Goal: Task Accomplishment & Management: Manage account settings

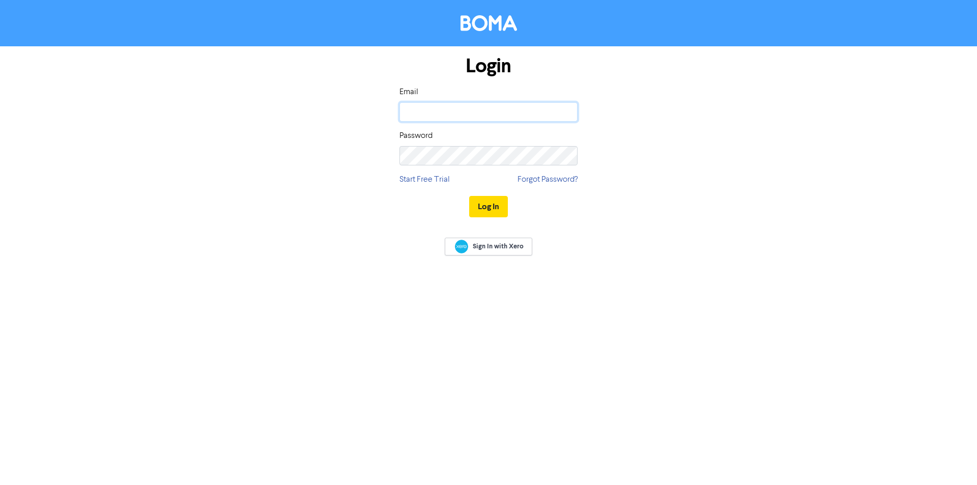
click at [461, 111] on input "email" at bounding box center [489, 111] width 178 height 19
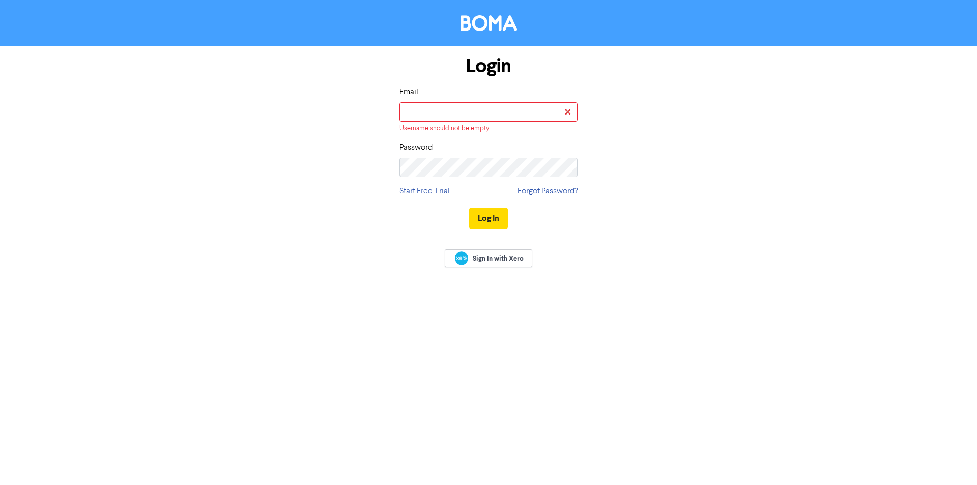
click at [326, 110] on div "Login Email Username should not be empty Password Start Free Trial Forgot Passw…" at bounding box center [489, 142] width 580 height 193
click at [474, 118] on input "email" at bounding box center [489, 111] width 178 height 19
type input "marketing@afsl.nz"
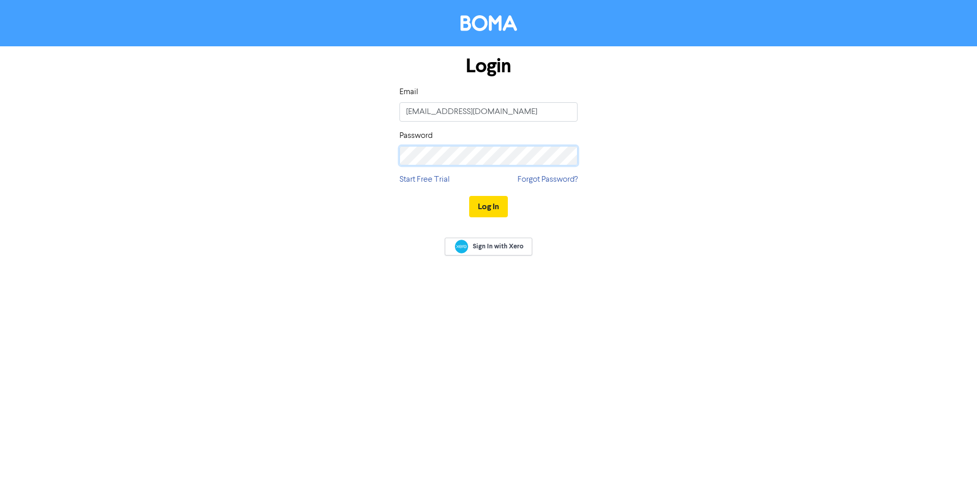
click at [469, 196] on button "Log In" at bounding box center [488, 206] width 39 height 21
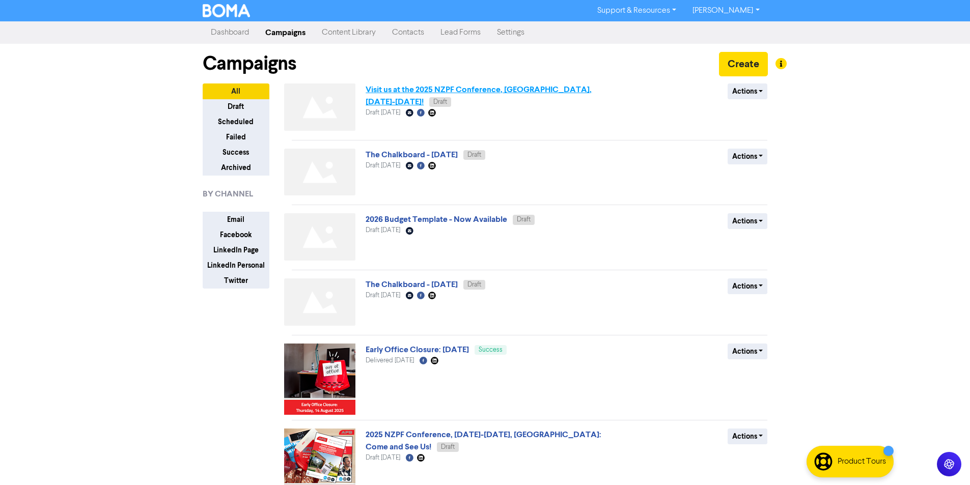
click at [529, 90] on link "Visit us at the 2025 NZPF Conference, Wellington, 8-10 September!" at bounding box center [478, 96] width 226 height 22
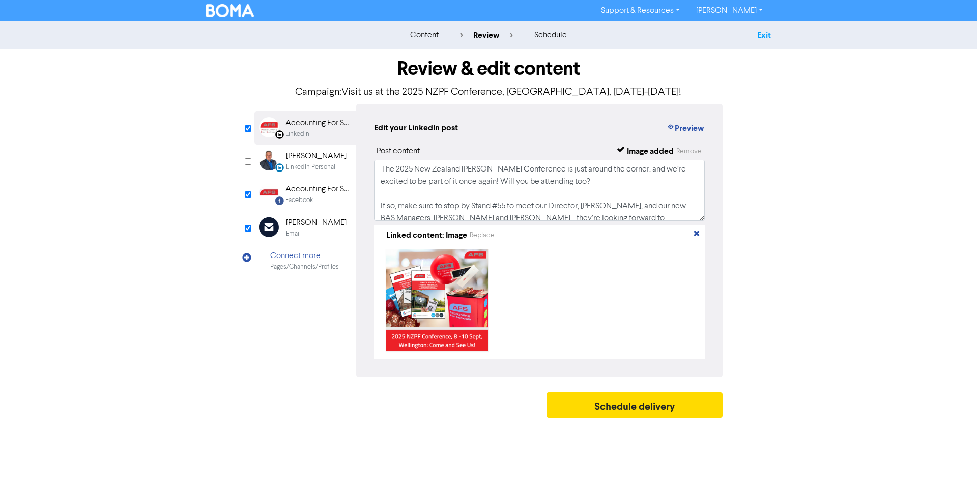
click at [757, 35] on link "Exit" at bounding box center [764, 35] width 14 height 10
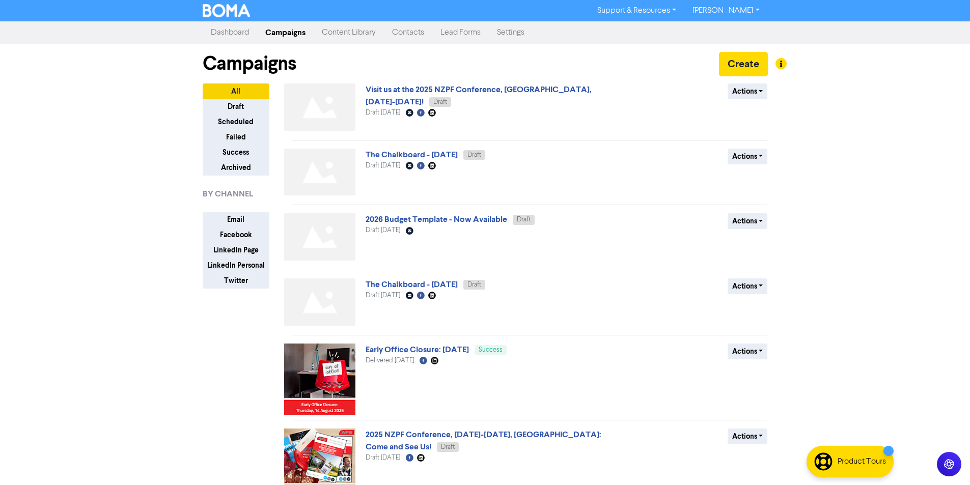
click at [404, 30] on link "Contacts" at bounding box center [408, 32] width 48 height 20
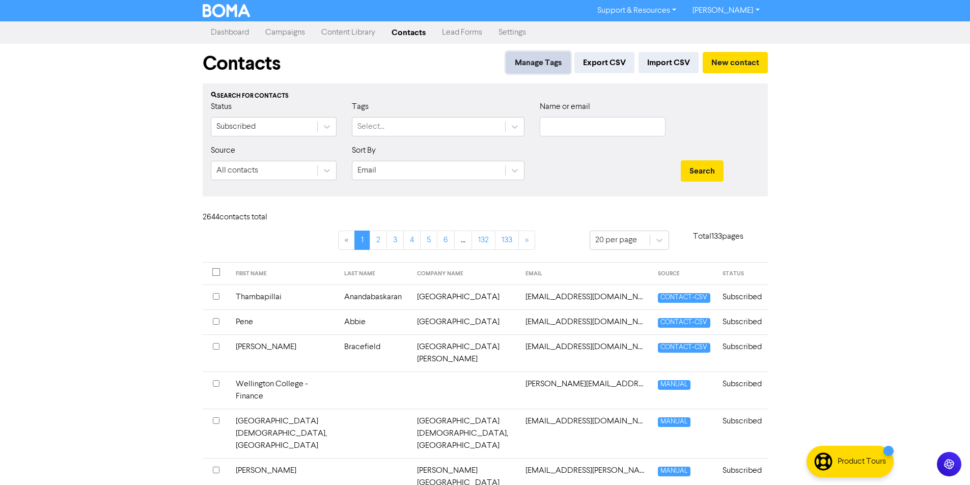
click at [549, 63] on button "Manage Tags" at bounding box center [538, 62] width 64 height 21
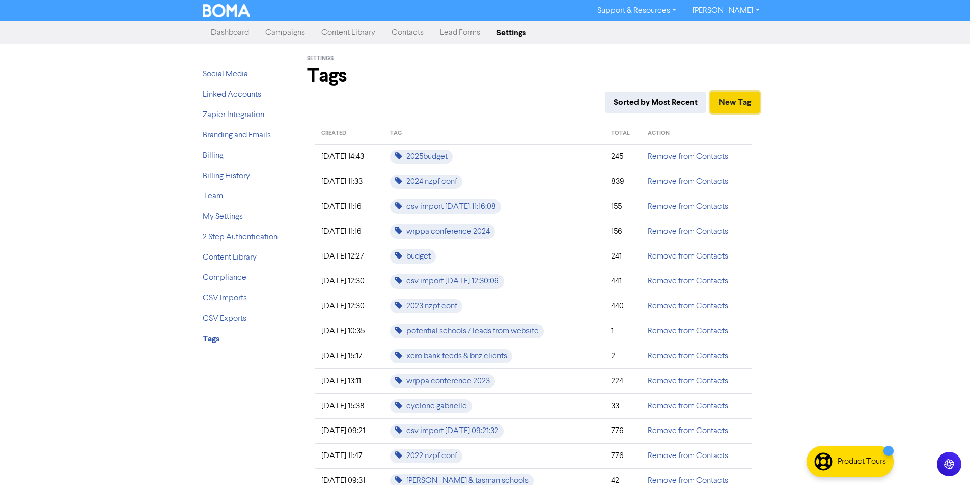
click at [739, 102] on button "New Tag" at bounding box center [734, 102] width 49 height 21
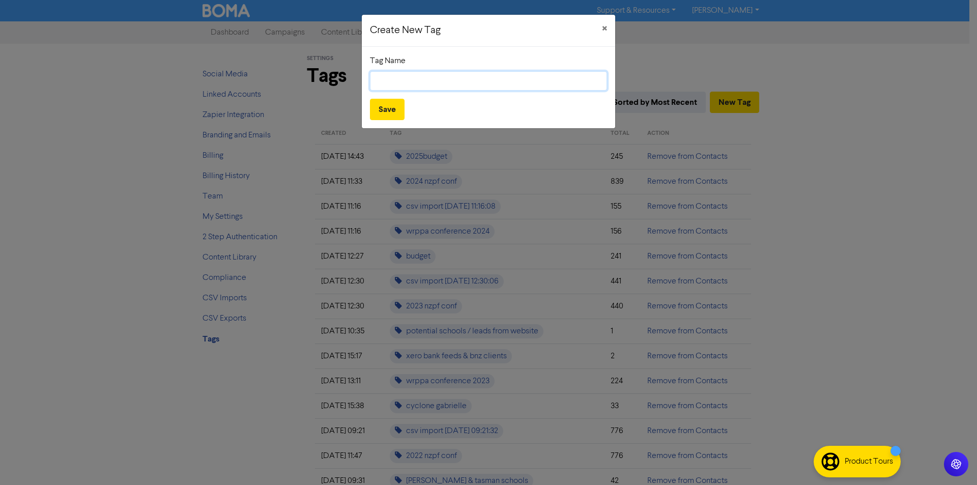
click at [484, 78] on input "text" at bounding box center [488, 80] width 237 height 19
type input "2025 nzpf conf"
click at [392, 110] on button "Save" at bounding box center [387, 109] width 35 height 21
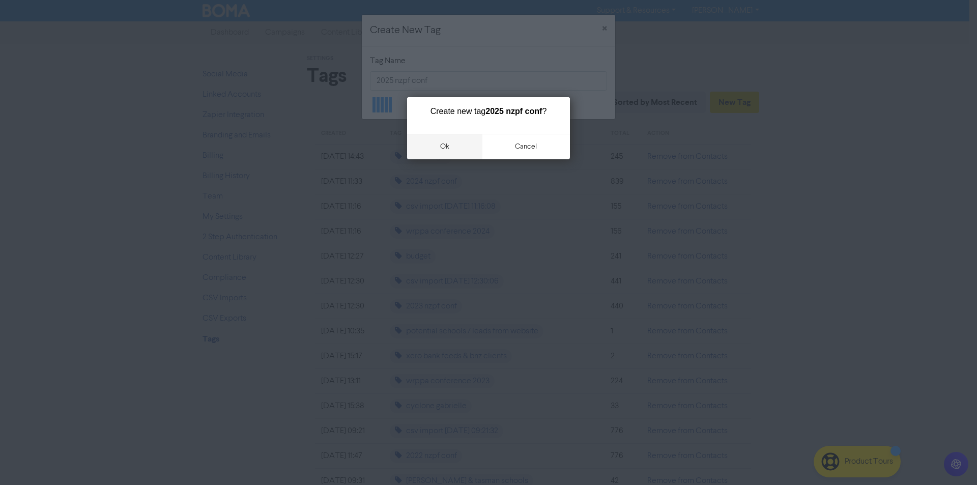
click at [451, 147] on button "ok" at bounding box center [444, 146] width 75 height 25
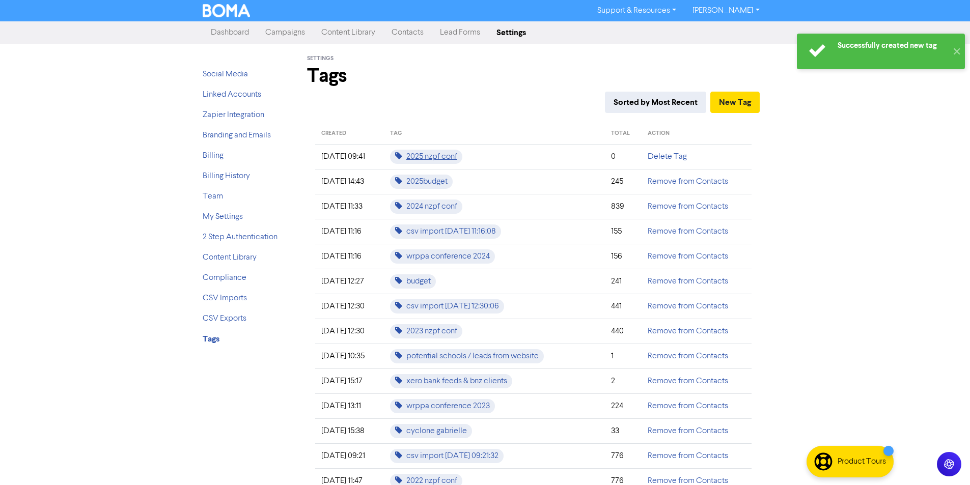
click at [451, 160] on span "2025 nzpf conf" at bounding box center [426, 157] width 72 height 14
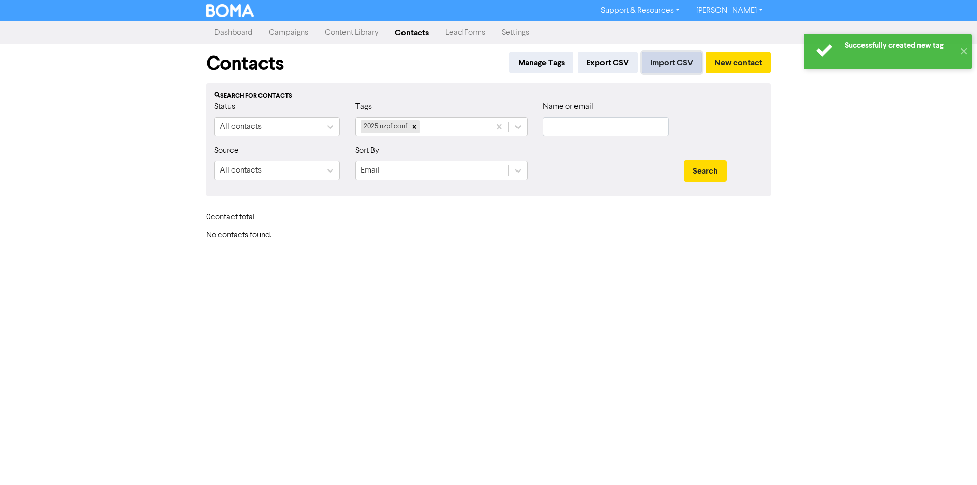
click at [654, 64] on button "Import CSV" at bounding box center [672, 62] width 60 height 21
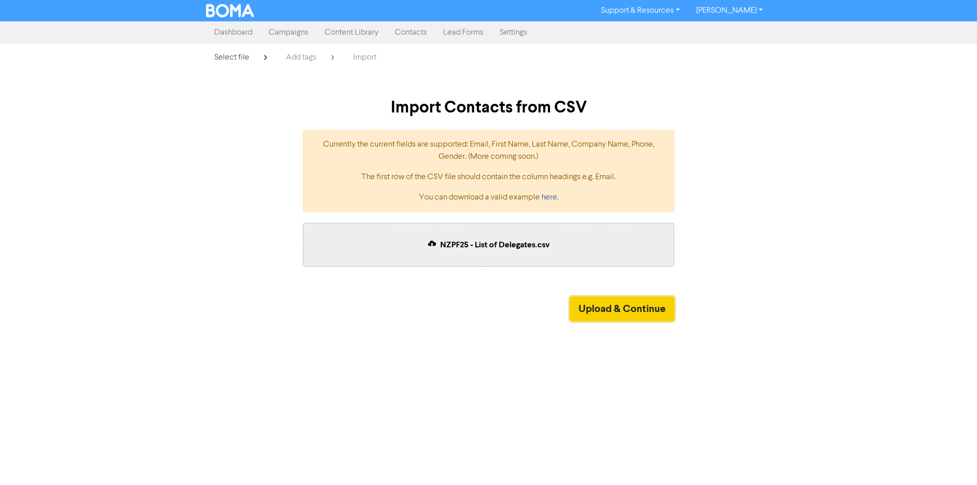
click at [640, 314] on button "Upload & Continue" at bounding box center [622, 309] width 104 height 24
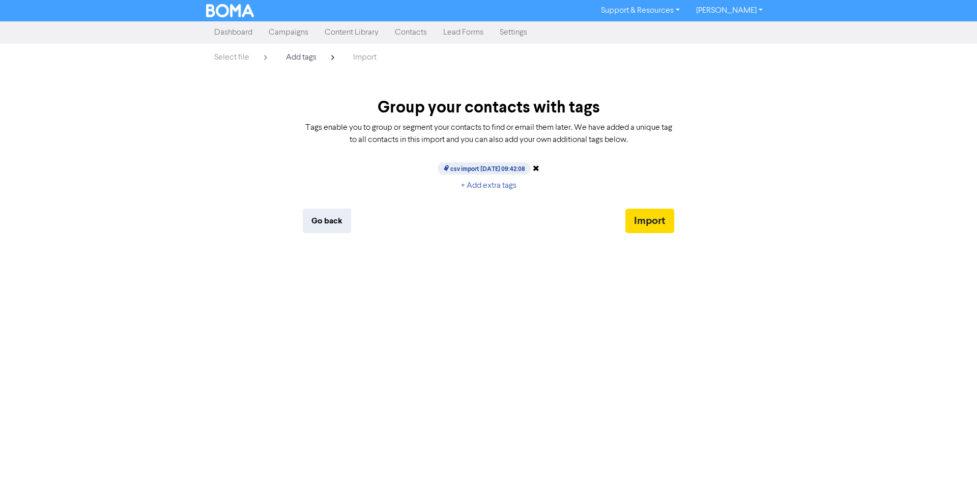
click at [540, 164] on icon at bounding box center [536, 168] width 7 height 8
click at [482, 185] on button "+ Add extra tags" at bounding box center [489, 185] width 73 height 21
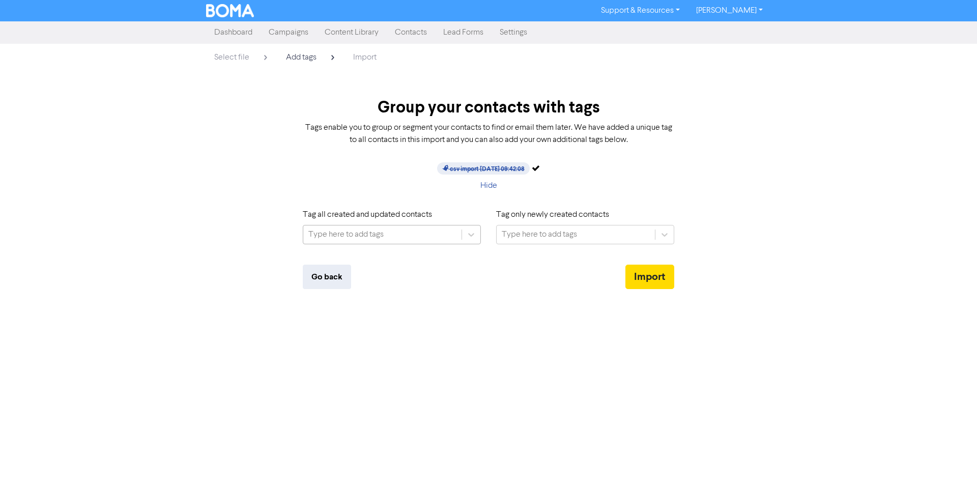
click at [402, 237] on div "Type here to add tags" at bounding box center [382, 235] width 158 height 18
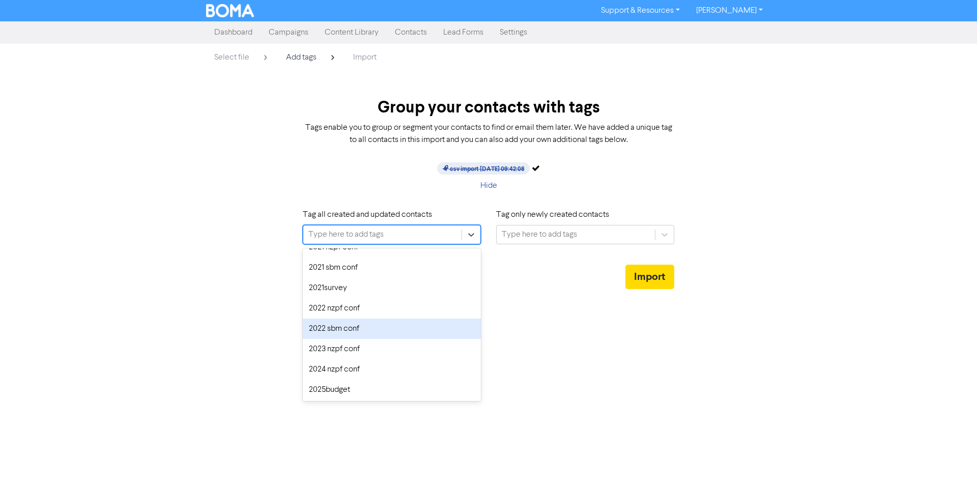
scroll to position [51, 0]
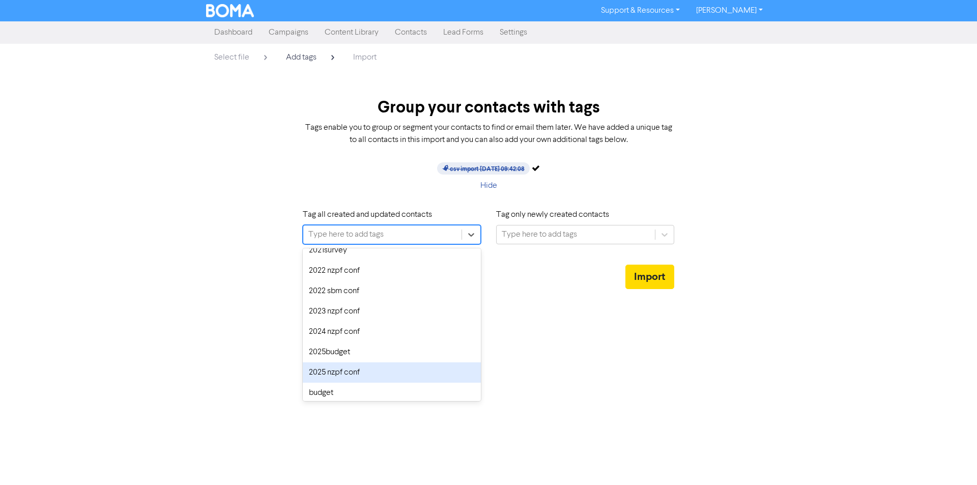
click at [359, 374] on div "2025 nzpf conf" at bounding box center [392, 372] width 178 height 20
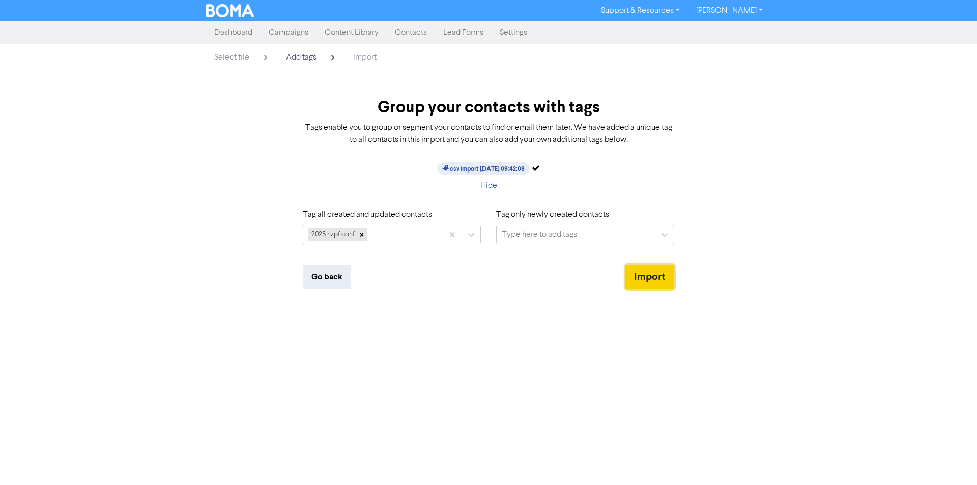
click at [655, 279] on button "Import" at bounding box center [650, 277] width 49 height 24
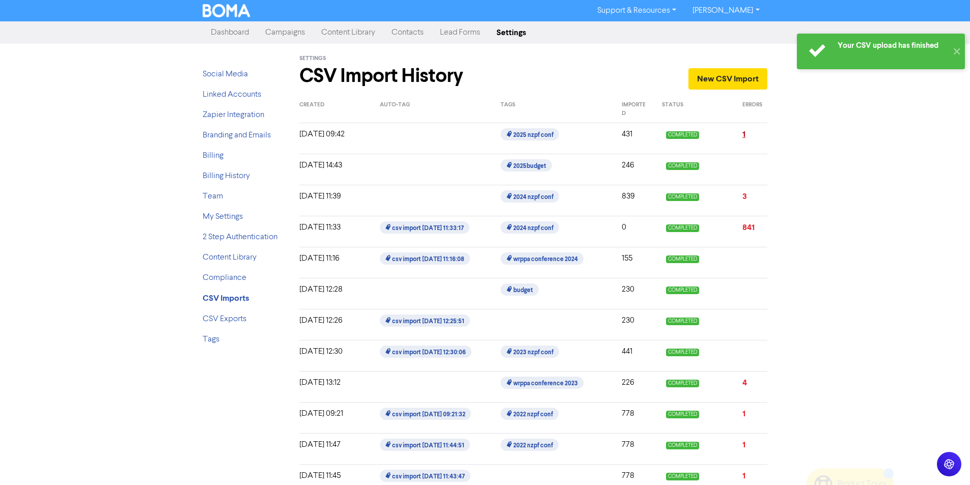
click at [743, 133] on link "1" at bounding box center [743, 134] width 3 height 10
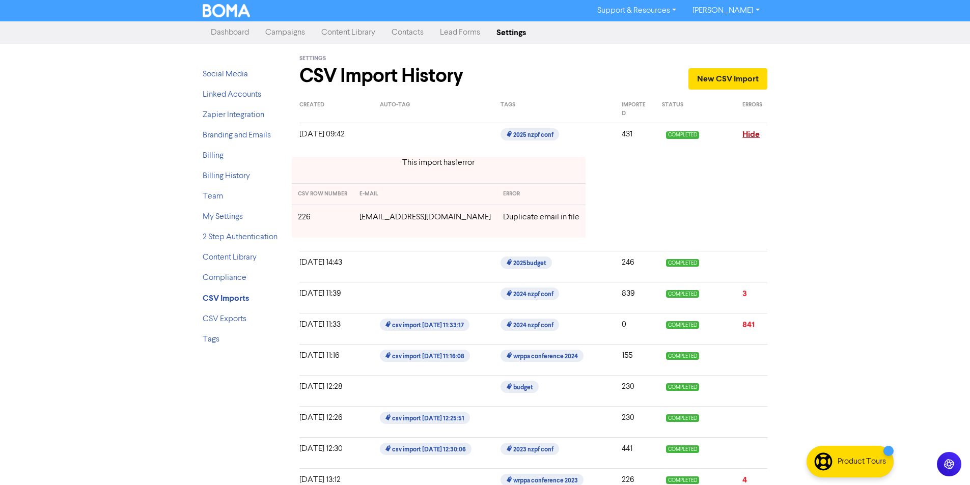
click at [756, 135] on link "Hide" at bounding box center [750, 134] width 17 height 10
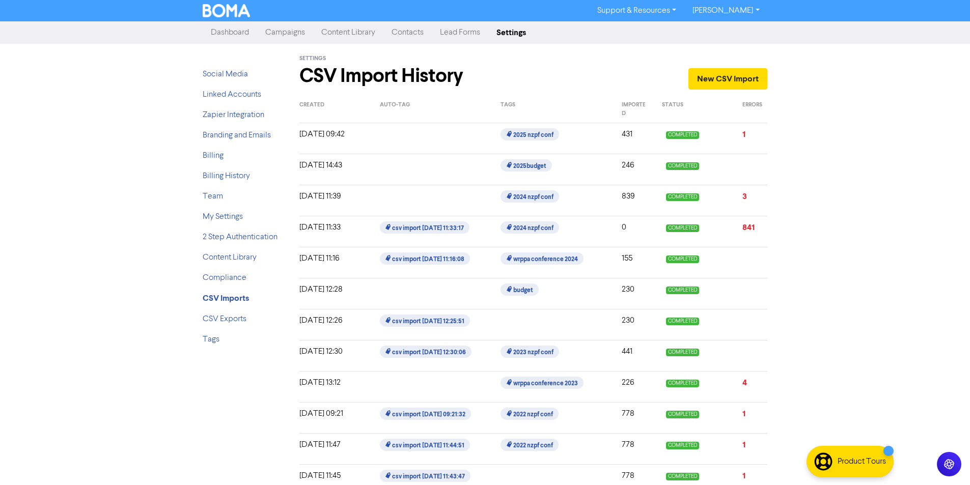
click at [818, 137] on div "Support & Resources Video Tutorials FAQ & Guides Marketing Education Ben Duflou…" at bounding box center [485, 242] width 970 height 485
click at [294, 27] on link "Campaigns" at bounding box center [285, 32] width 56 height 20
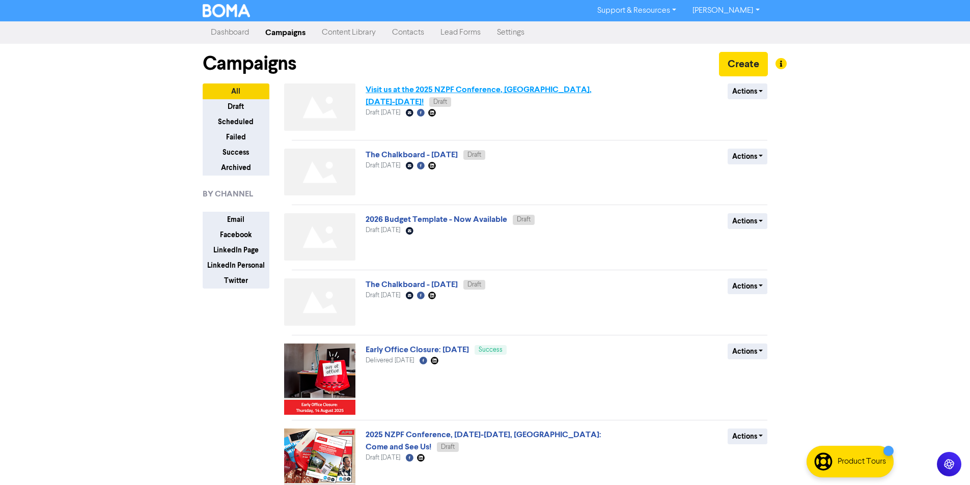
click at [479, 92] on link "Visit us at the 2025 NZPF Conference, Wellington, 8-10 September!" at bounding box center [478, 96] width 226 height 22
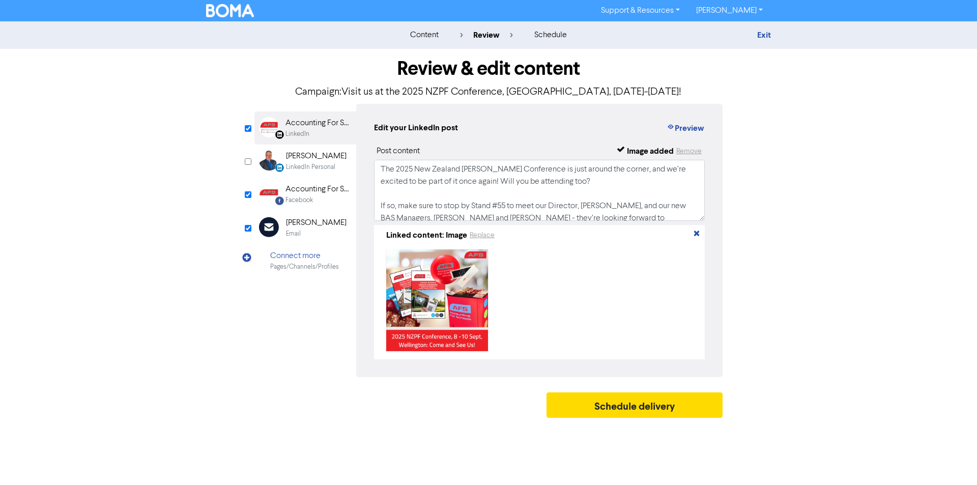
click at [287, 228] on div "Ben Duflou" at bounding box center [316, 223] width 61 height 12
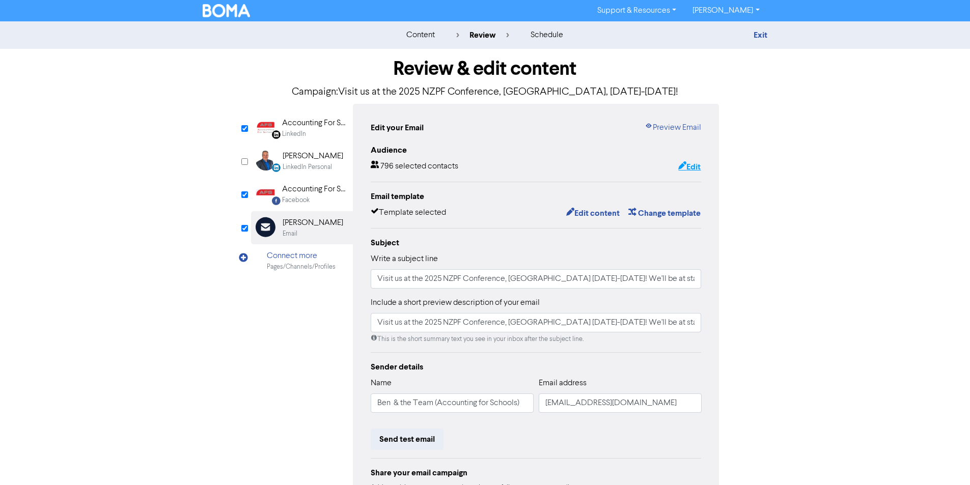
click at [695, 162] on button "Edit" at bounding box center [689, 166] width 23 height 13
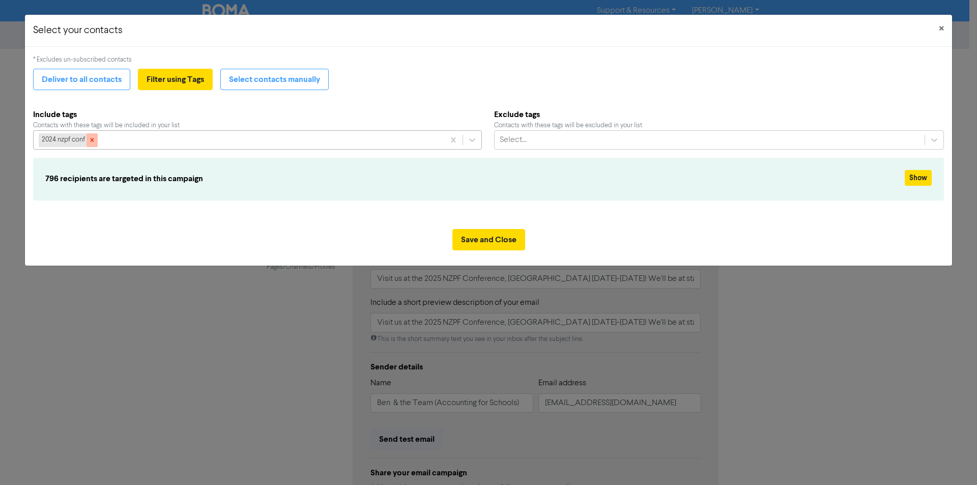
click at [96, 138] on div at bounding box center [92, 139] width 11 height 13
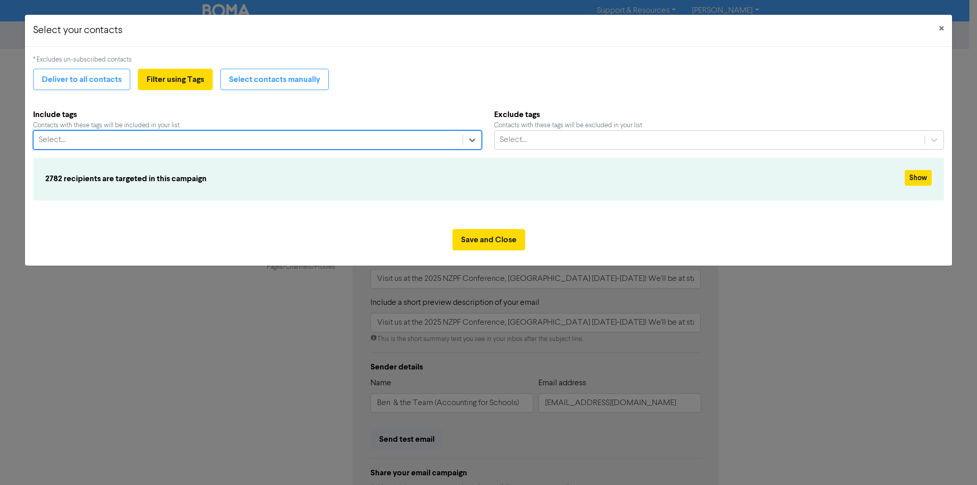
click at [120, 144] on div "Select..." at bounding box center [248, 140] width 429 height 18
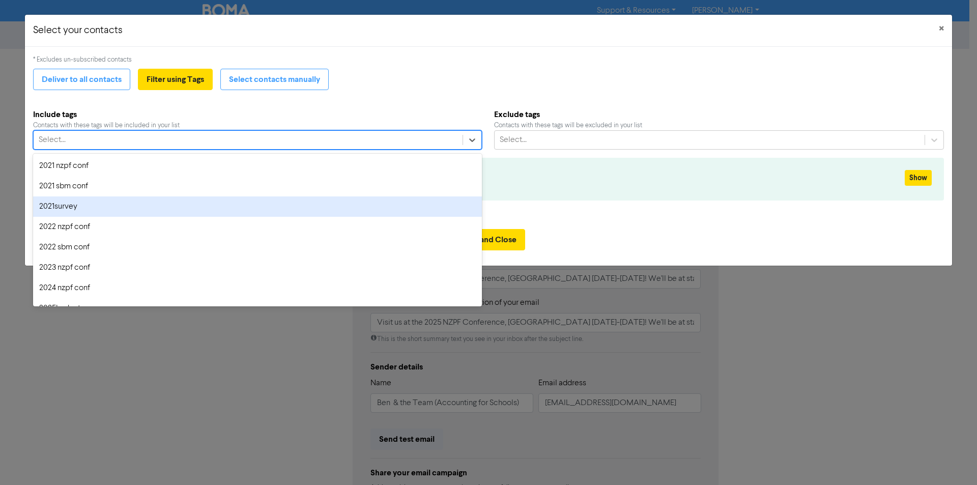
scroll to position [51, 0]
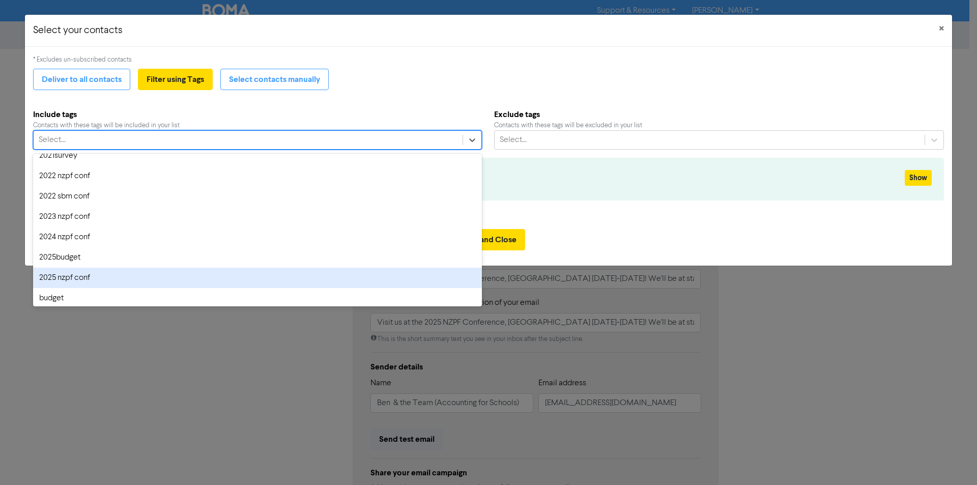
click at [85, 279] on div "2025 nzpf conf" at bounding box center [257, 278] width 449 height 20
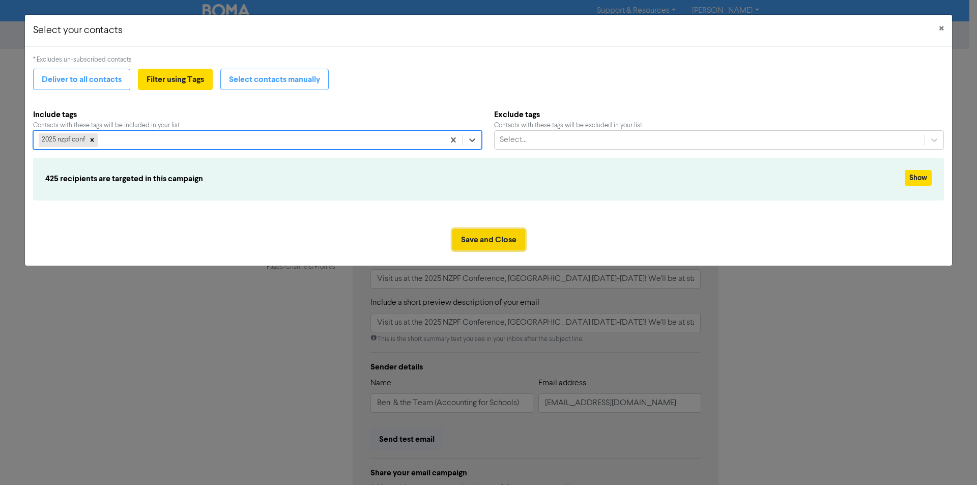
click at [497, 240] on button "Save and Close" at bounding box center [489, 239] width 73 height 21
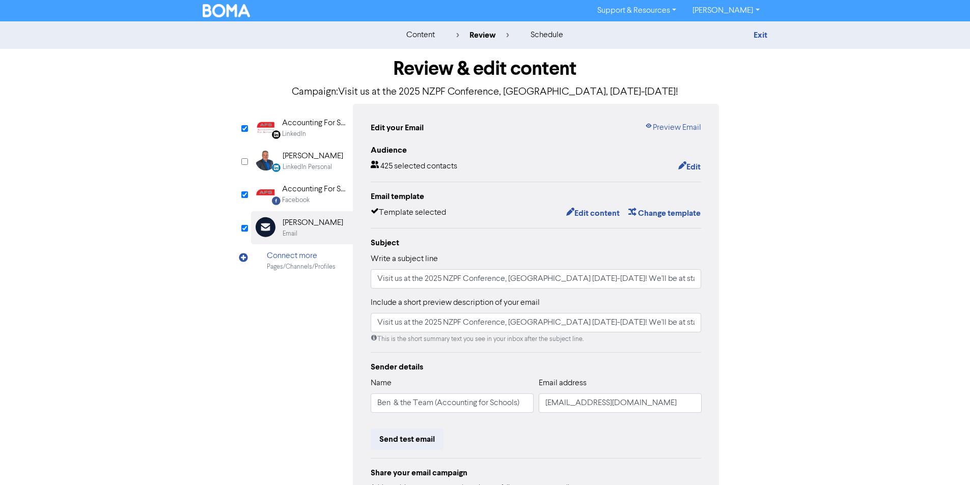
click at [317, 195] on div "Accounting For Schools" at bounding box center [314, 189] width 65 height 12
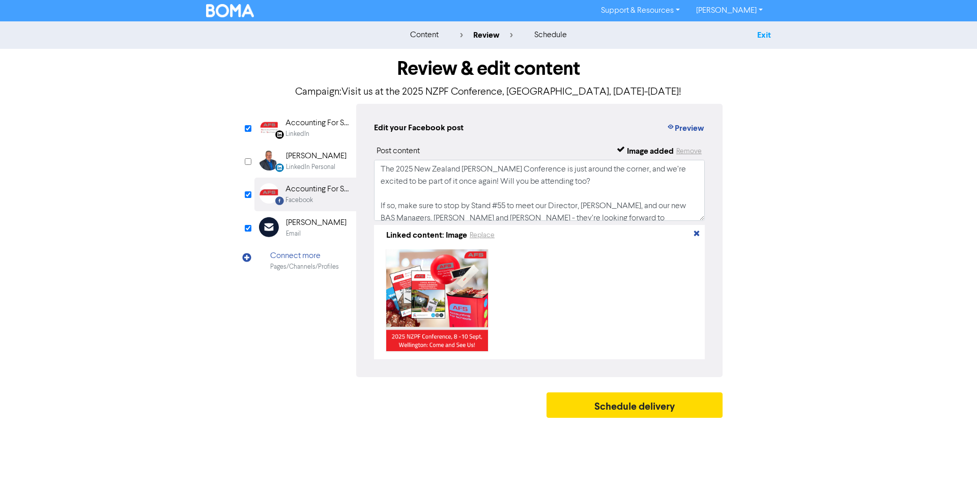
click at [770, 33] on link "Exit" at bounding box center [764, 35] width 14 height 10
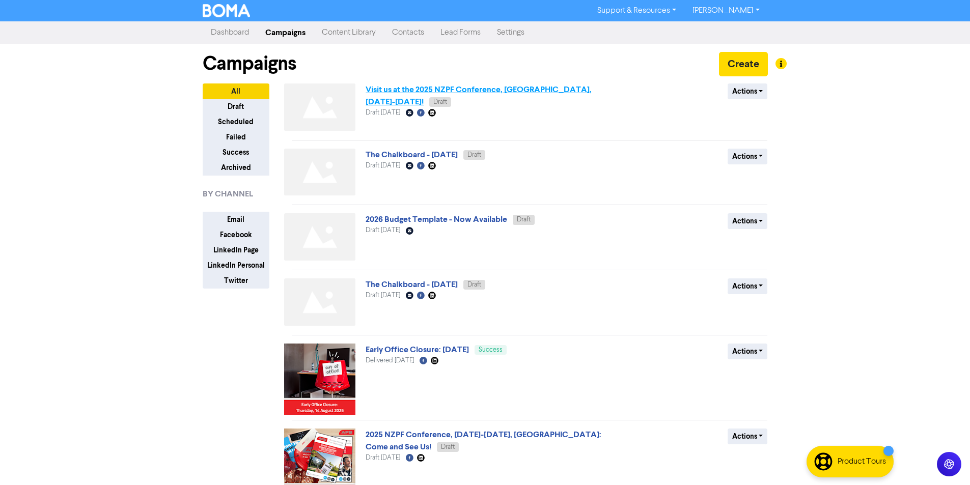
click at [538, 92] on link "Visit us at the 2025 NZPF Conference, Wellington, 8-10 September!" at bounding box center [478, 96] width 226 height 22
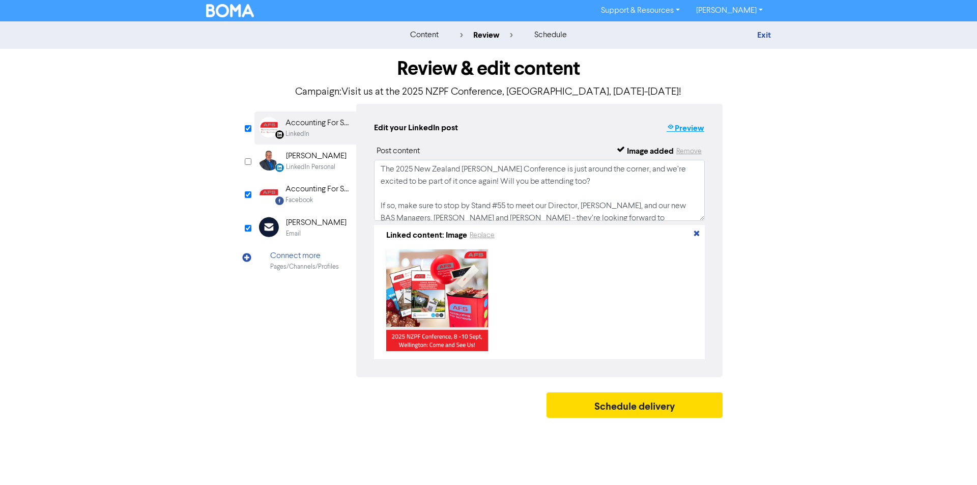
click at [688, 127] on button "Preview" at bounding box center [685, 128] width 39 height 13
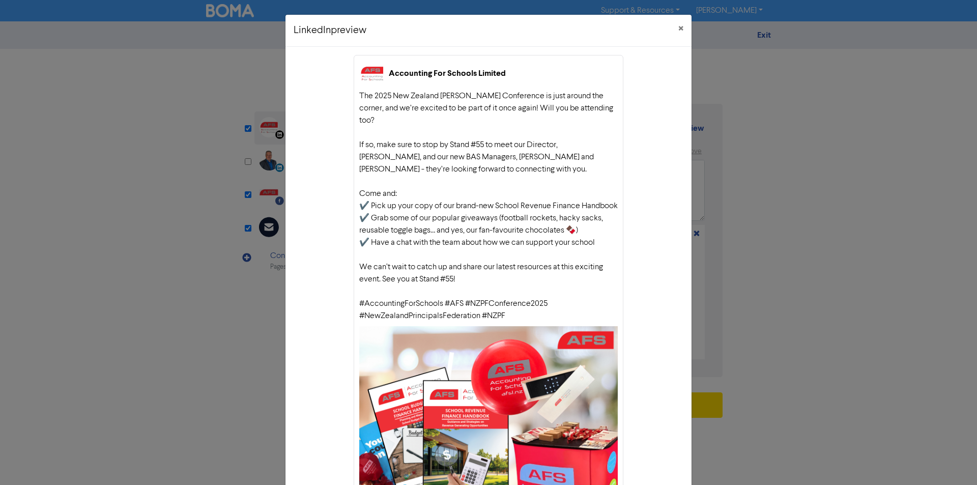
drag, startPoint x: 443, startPoint y: 312, endPoint x: 355, endPoint y: 97, distance: 232.2
click at [355, 97] on div "Accounting For Schools Limited The 2025 New Zealand Principals Federation Confe…" at bounding box center [489, 339] width 270 height 569
copy div "The 2025 New Zealand Principals Federation Conference is just around the corner…"
click at [778, 140] on div "LinkedIn preview × Accounting For Schools Limited The 2025 New Zealand Principa…" at bounding box center [488, 242] width 977 height 485
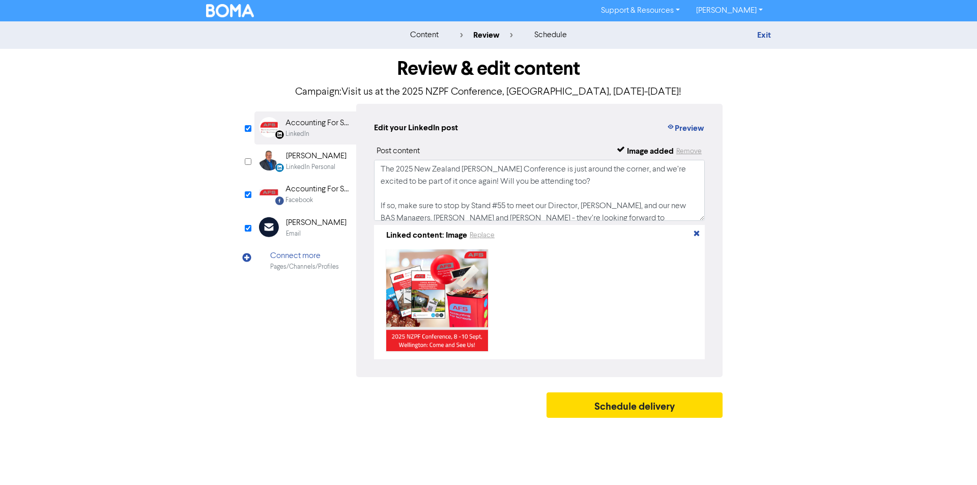
click at [298, 203] on div "Facebook" at bounding box center [299, 200] width 27 height 10
drag, startPoint x: 379, startPoint y: 165, endPoint x: 1230, endPoint y: 463, distance: 901.7
click at [977, 463] on html "Support & Resources Video Tutorials FAQ & Guides Marketing Education Ben Duflou…" at bounding box center [488, 242] width 977 height 485
click at [561, 212] on textarea "The 2025 New Zealand Principals Federation Conference is just around the corner…" at bounding box center [539, 190] width 331 height 61
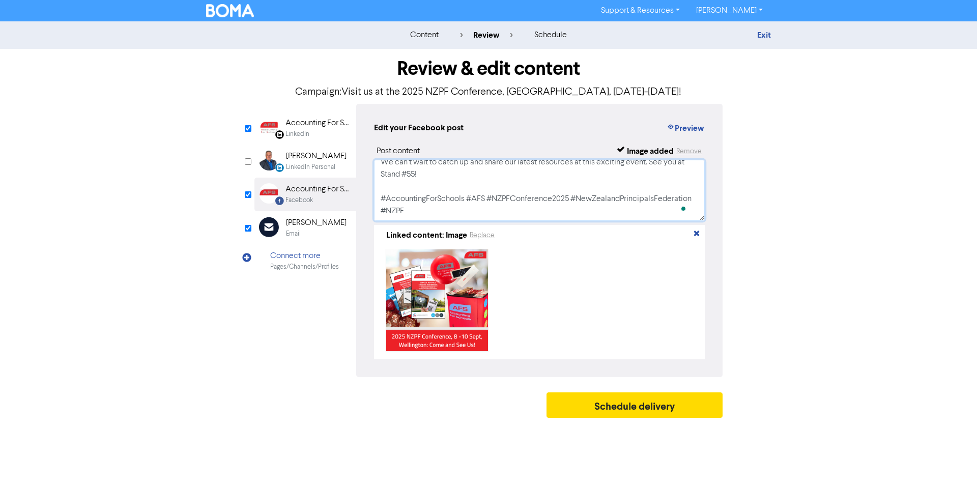
scroll to position [166, 0]
drag, startPoint x: 380, startPoint y: 168, endPoint x: 1158, endPoint y: 447, distance: 826.2
click at [977, 447] on html "Support & Resources Video Tutorials FAQ & Guides Marketing Education Ben Duflou…" at bounding box center [488, 242] width 977 height 485
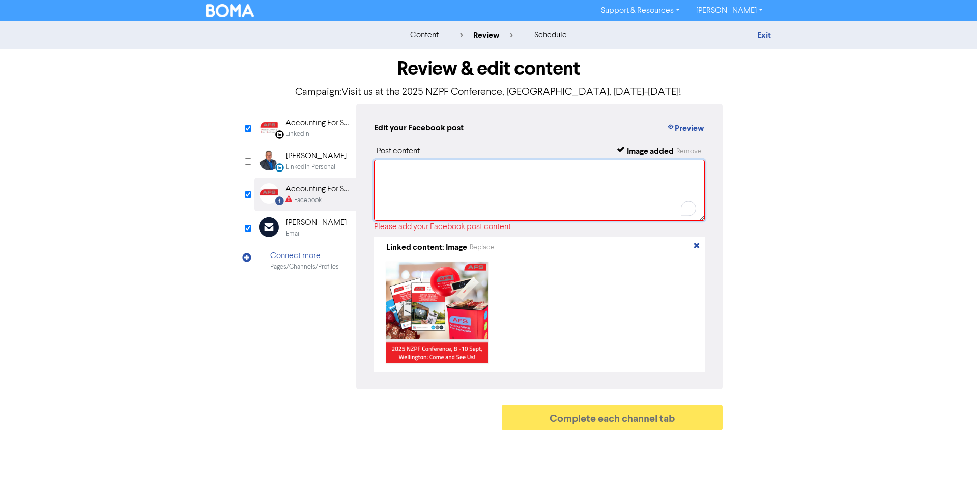
scroll to position [0, 0]
paste textarea "The 2025 New Zealand Principals Federation Conference is just around the corner…"
type textarea "The 2025 New Zealand Principals Federation Conference is just around the corner…"
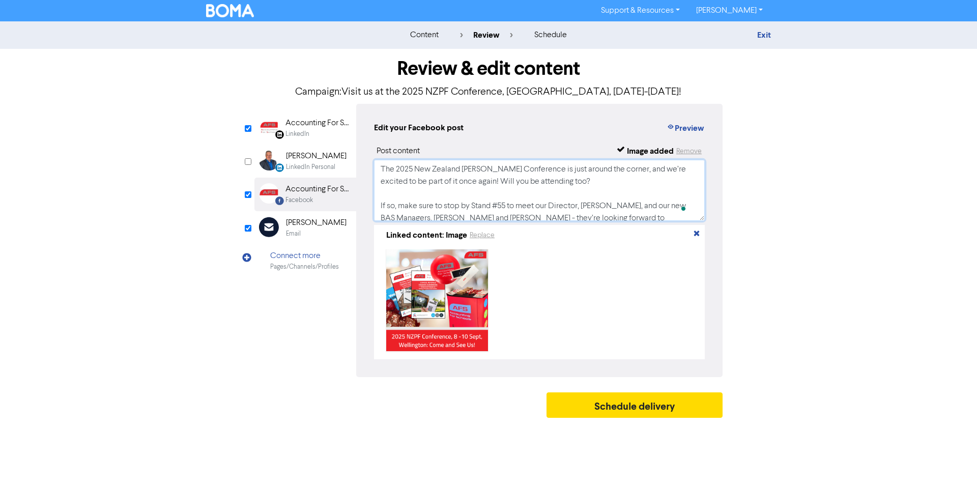
scroll to position [162, 0]
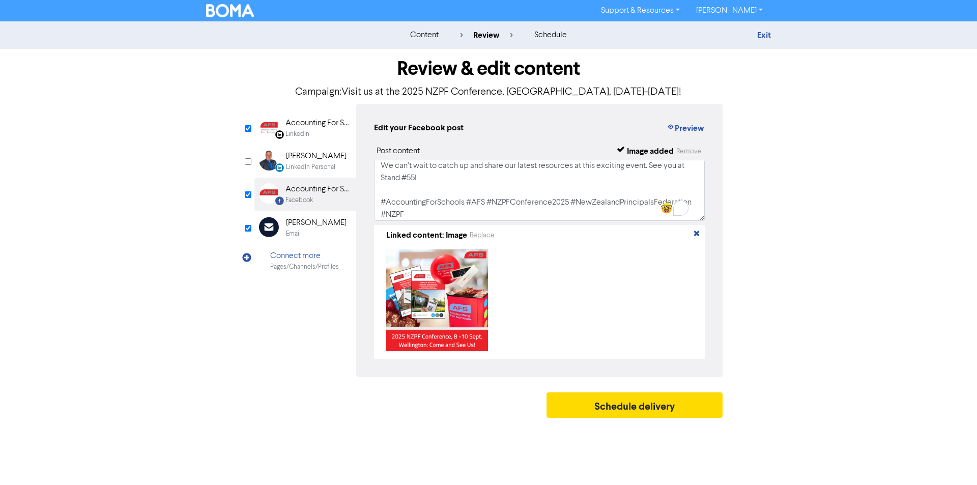
click at [321, 124] on div "Accounting For Schools Limited" at bounding box center [318, 123] width 65 height 12
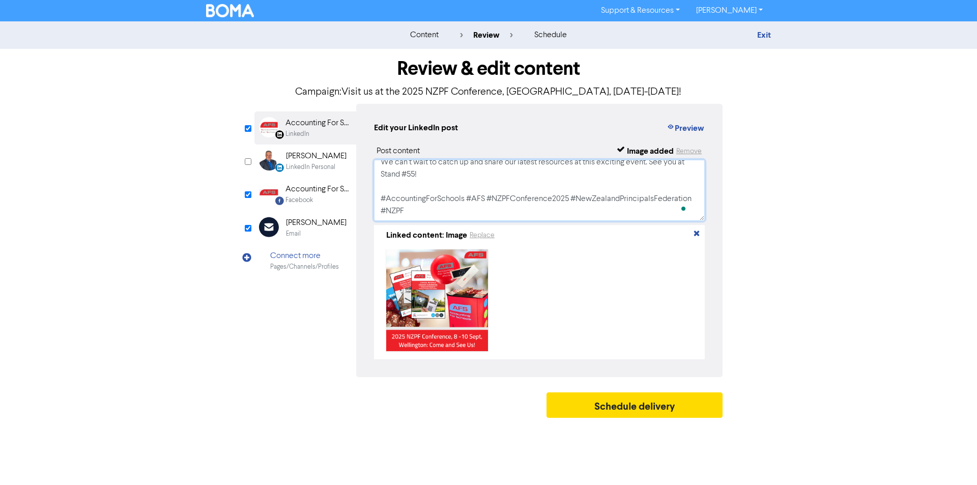
scroll to position [166, 0]
drag, startPoint x: 380, startPoint y: 170, endPoint x: 1089, endPoint y: 411, distance: 749.7
click at [977, 411] on html "Support & Resources Video Tutorials FAQ & Guides Marketing Education Ben Duflou…" at bounding box center [488, 242] width 977 height 485
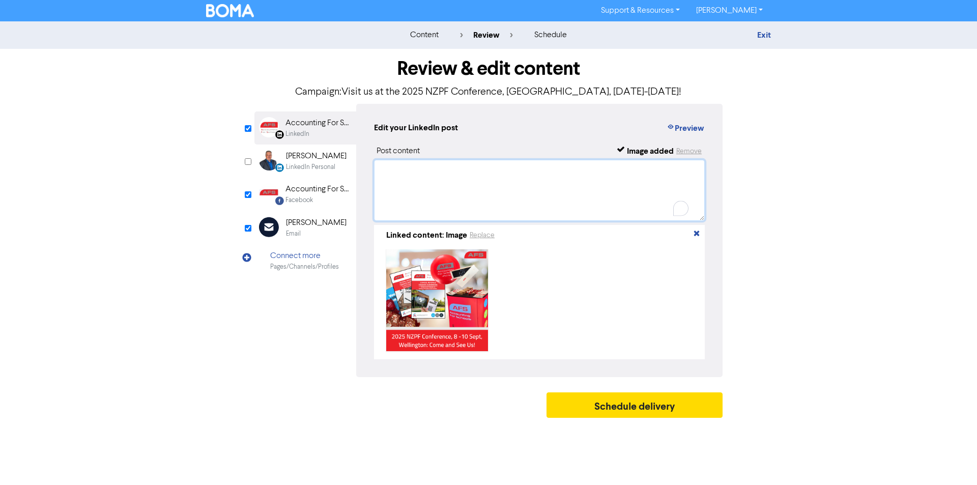
scroll to position [0, 0]
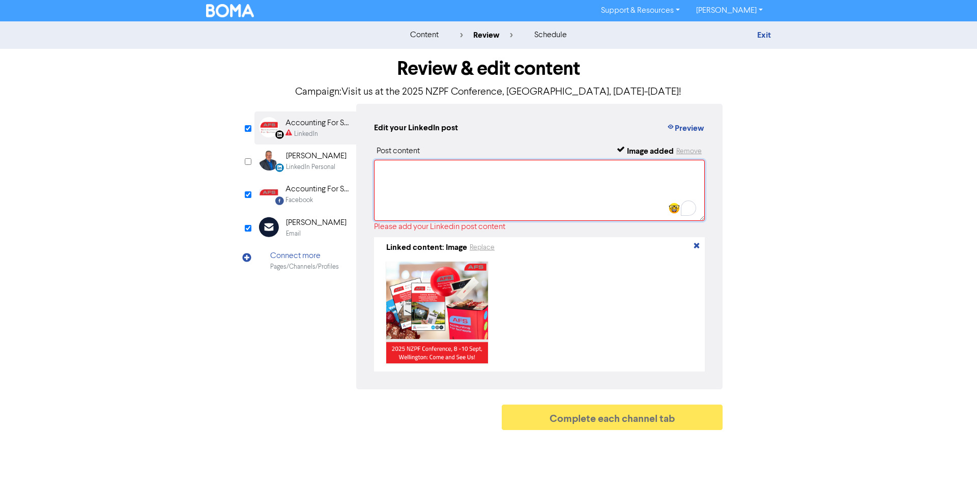
paste textarea "The 2025 New Zealand Principals Federation Conference is just around the corner…"
type textarea "The 2025 New Zealand Principals Federation Conference is just around the corner…"
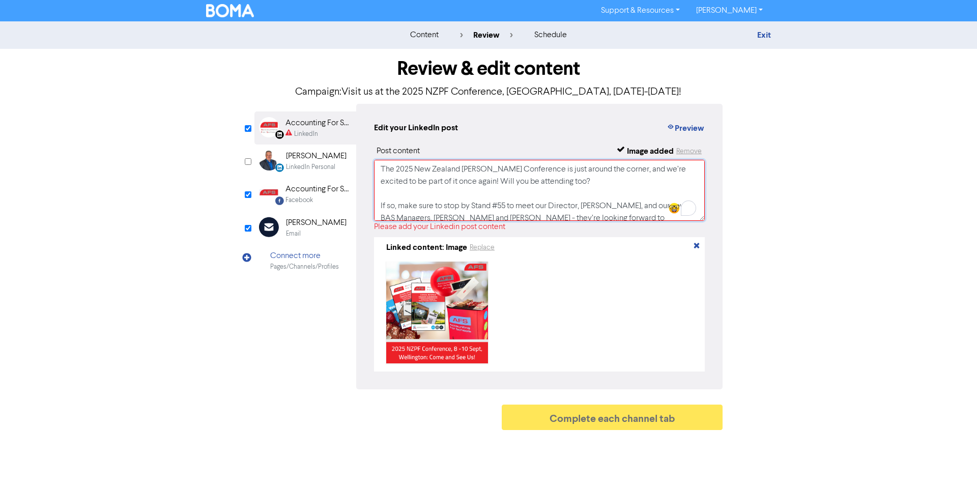
scroll to position [162, 0]
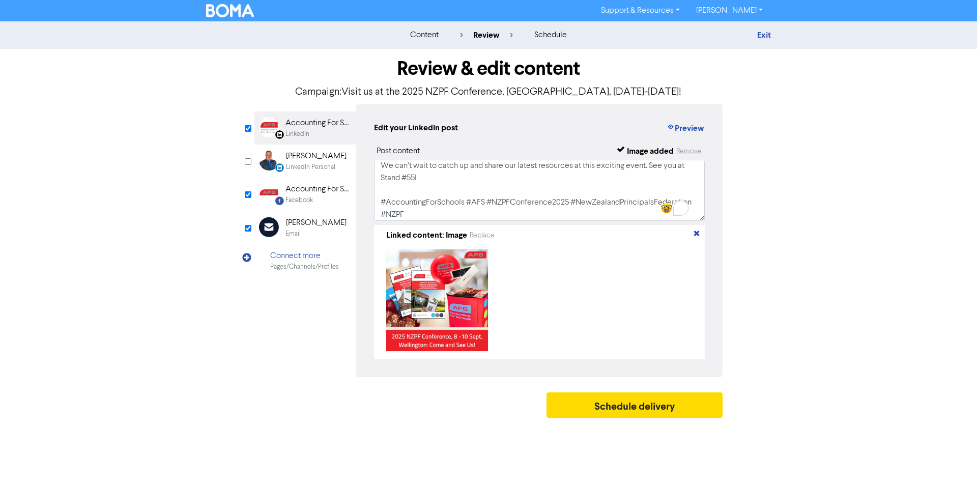
click at [321, 192] on div "Accounting For Schools" at bounding box center [318, 189] width 65 height 12
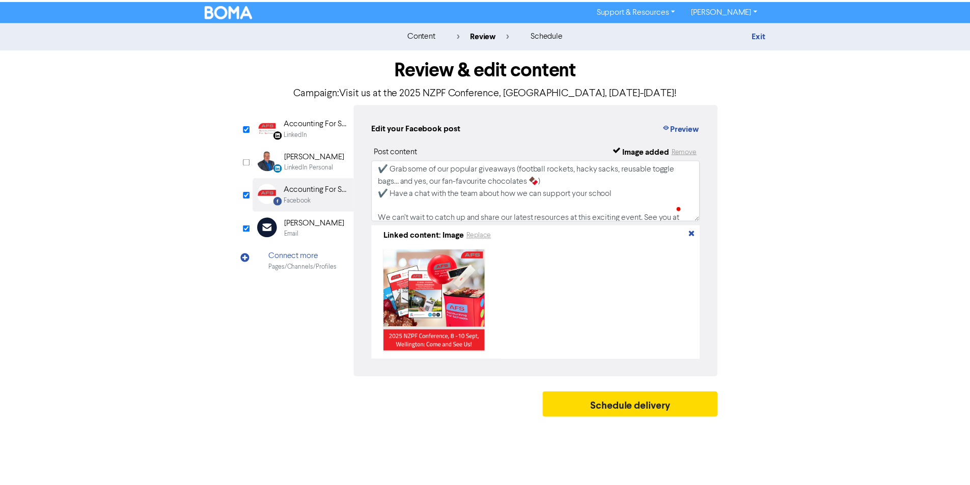
scroll to position [0, 0]
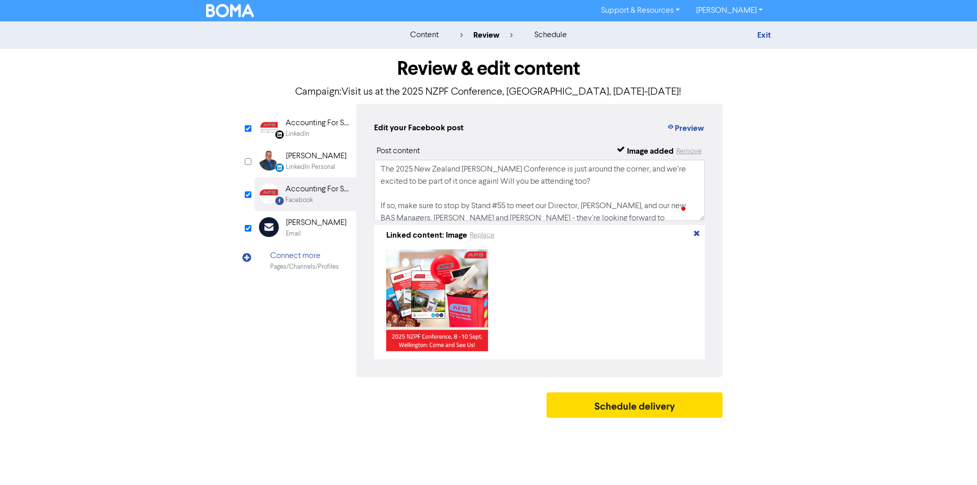
click at [333, 129] on div "Accounting For Schools Limited" at bounding box center [318, 123] width 65 height 12
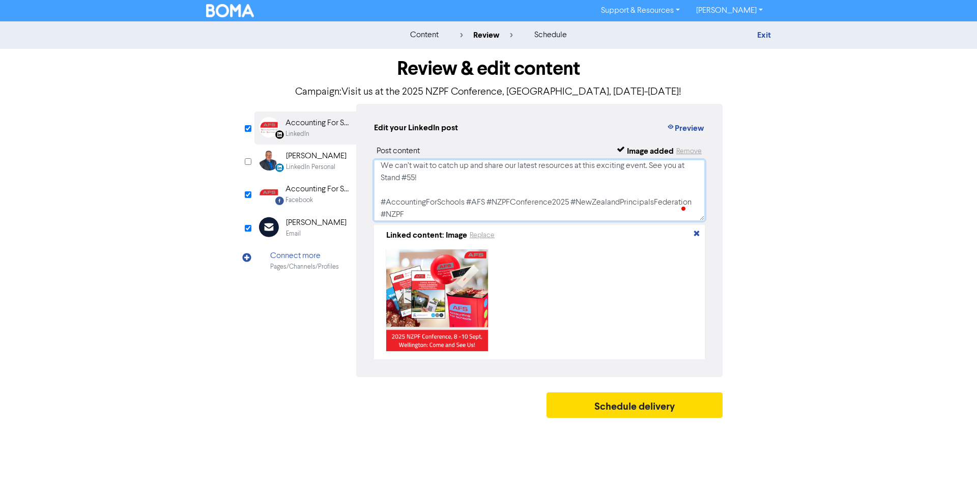
click at [570, 179] on textarea "The 2025 New Zealand Principals Federation Conference is just around the corner…" at bounding box center [539, 190] width 331 height 61
click at [762, 35] on link "Exit" at bounding box center [764, 35] width 14 height 10
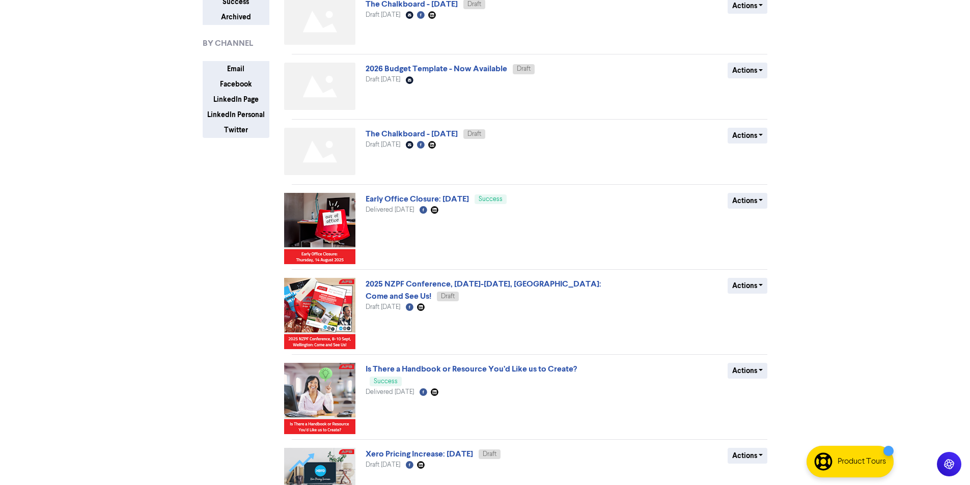
scroll to position [153, 0]
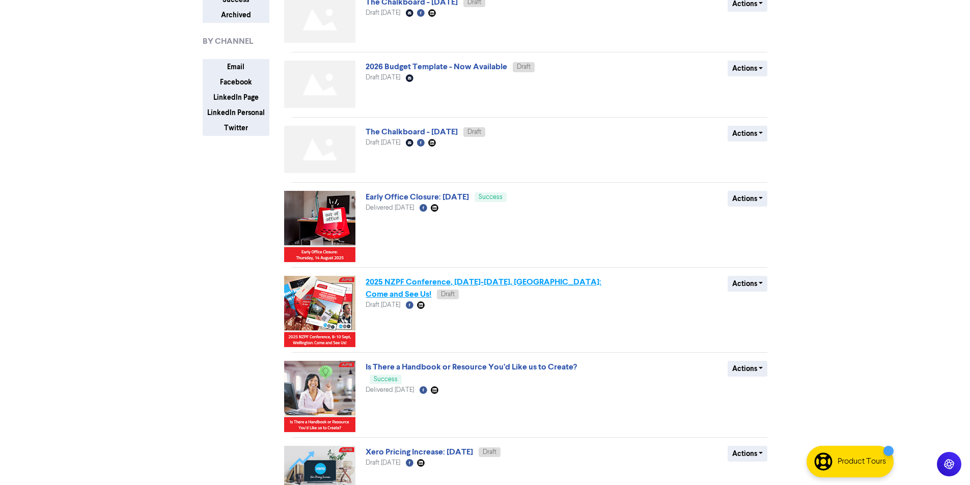
click at [560, 279] on link "2025 NZPF Conference, 8-10 Sept, Wellington: Come and See Us!" at bounding box center [483, 288] width 236 height 22
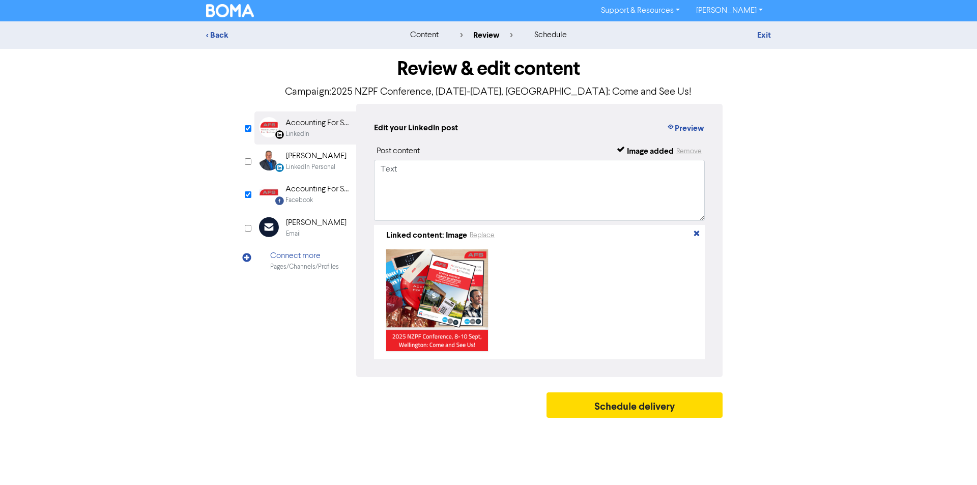
click at [325, 126] on div "Accounting For Schools Limited" at bounding box center [318, 123] width 65 height 12
click at [320, 195] on div "Accounting For Schools" at bounding box center [318, 189] width 65 height 12
click at [767, 34] on link "Exit" at bounding box center [764, 35] width 14 height 10
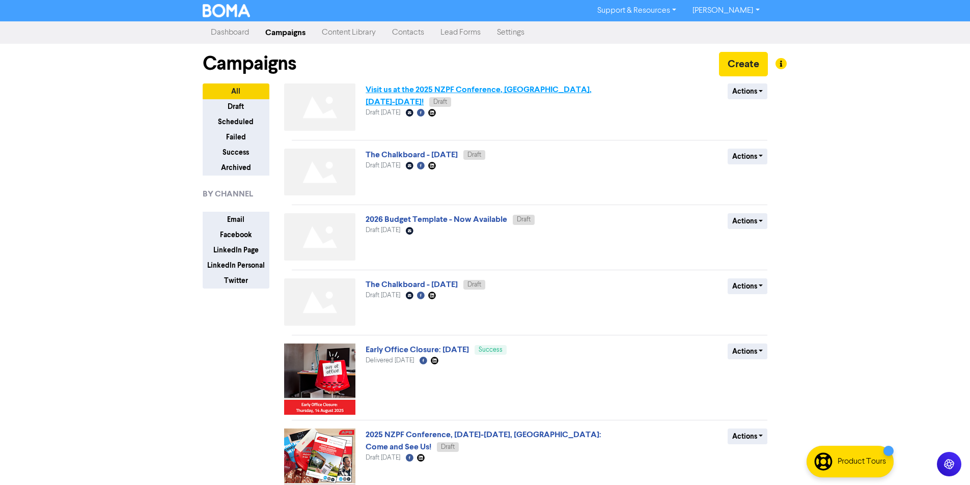
click at [581, 91] on link "Visit us at the 2025 NZPF Conference, Wellington, 8-10 September!" at bounding box center [478, 96] width 226 height 22
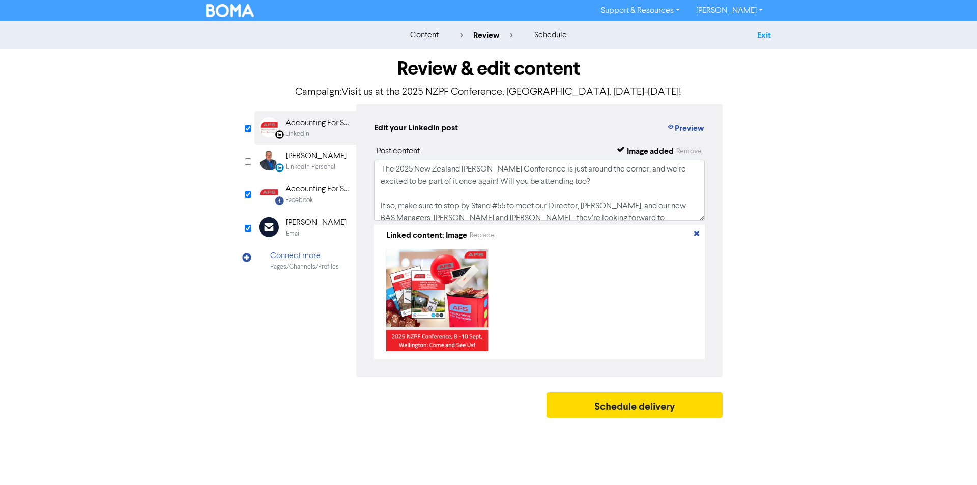
click at [766, 35] on link "Exit" at bounding box center [764, 35] width 14 height 10
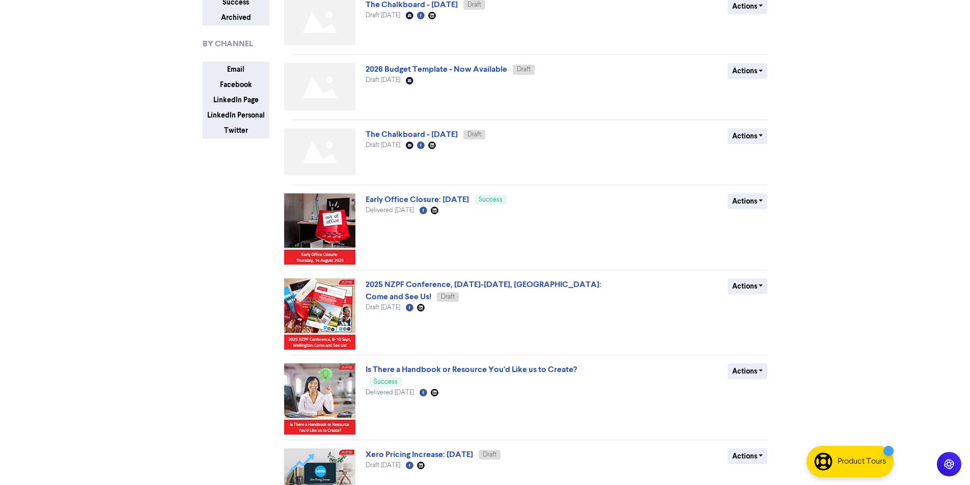
scroll to position [153, 0]
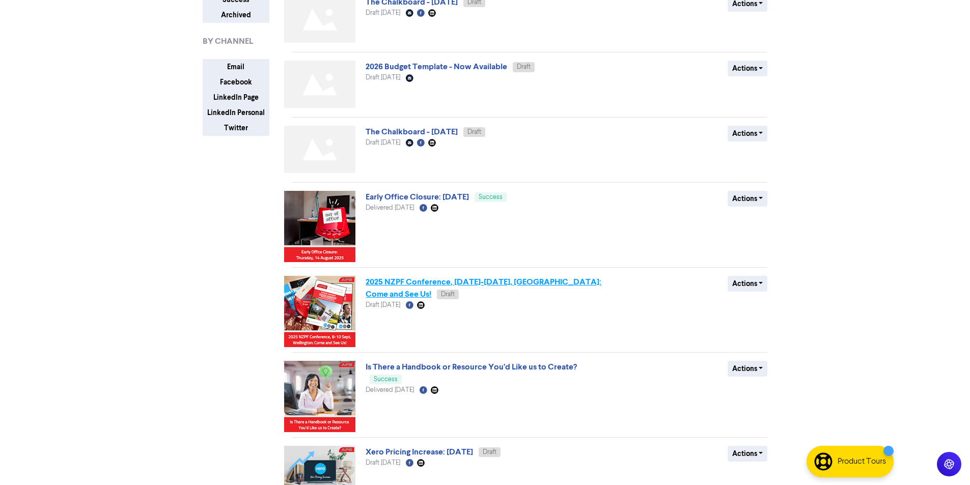
click at [554, 282] on link "2025 NZPF Conference, 8-10 Sept, Wellington: Come and See Us!" at bounding box center [483, 288] width 236 height 22
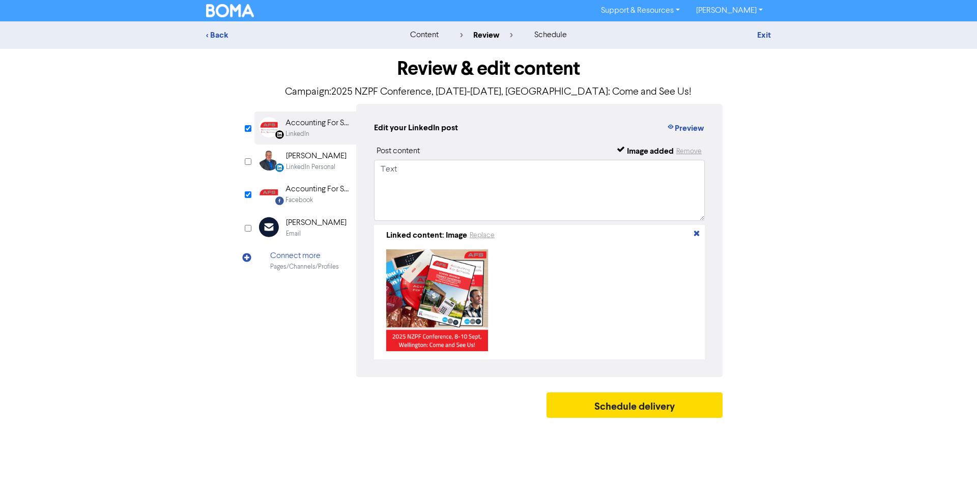
click at [321, 130] on div "LinkedIn" at bounding box center [318, 134] width 65 height 10
click at [309, 201] on div "Facebook" at bounding box center [299, 200] width 27 height 10
click at [765, 38] on link "Exit" at bounding box center [764, 35] width 14 height 10
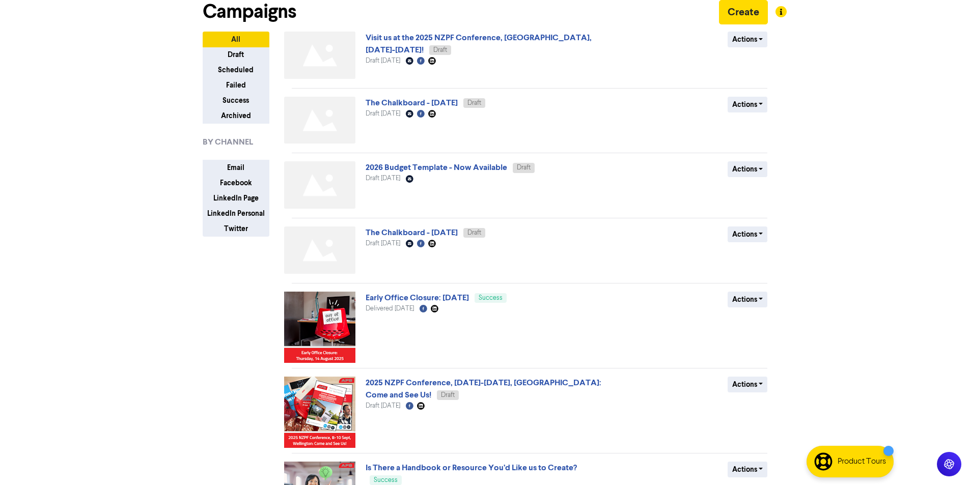
scroll to position [102, 0]
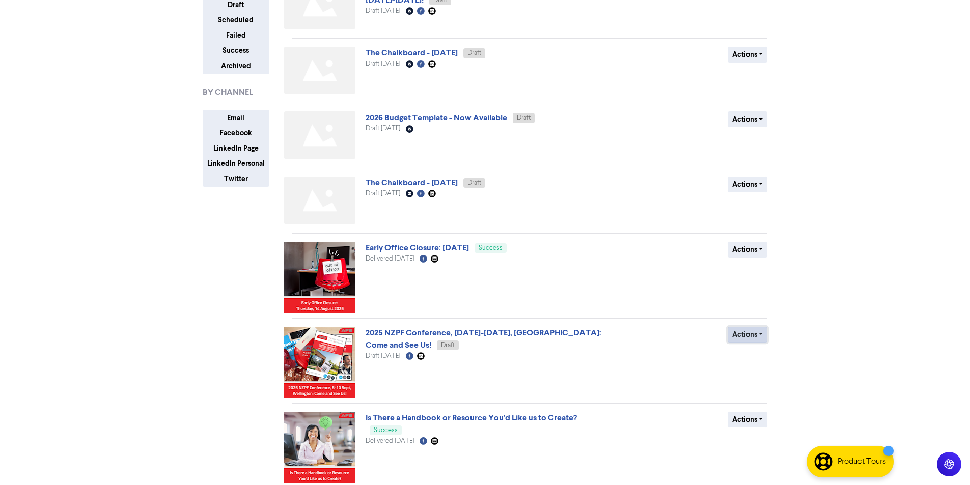
click at [732, 332] on button "Actions" at bounding box center [747, 335] width 40 height 16
click at [746, 355] on button "Delete" at bounding box center [768, 356] width 80 height 16
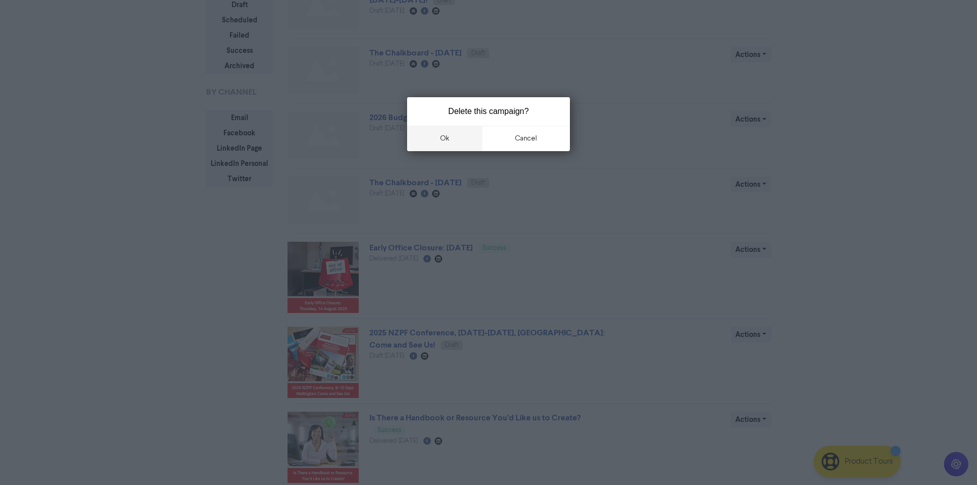
click at [447, 145] on button "ok" at bounding box center [444, 138] width 75 height 25
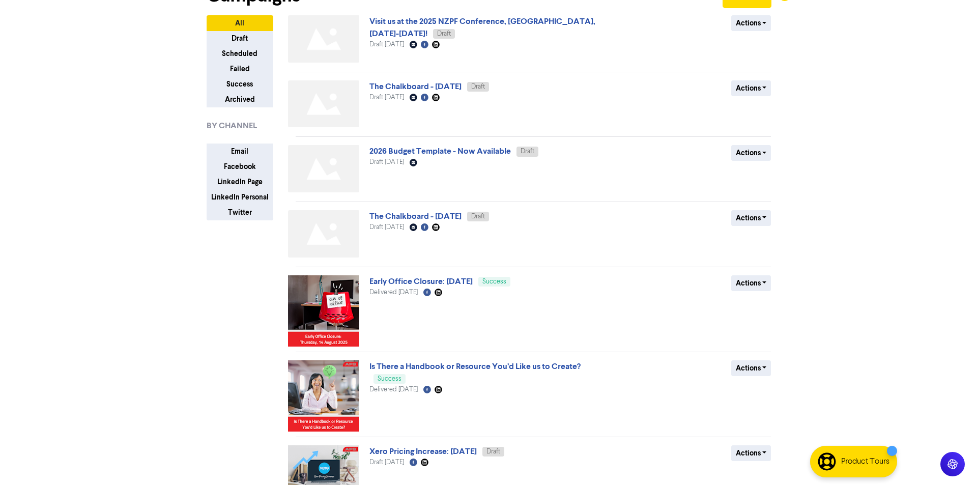
scroll to position [0, 0]
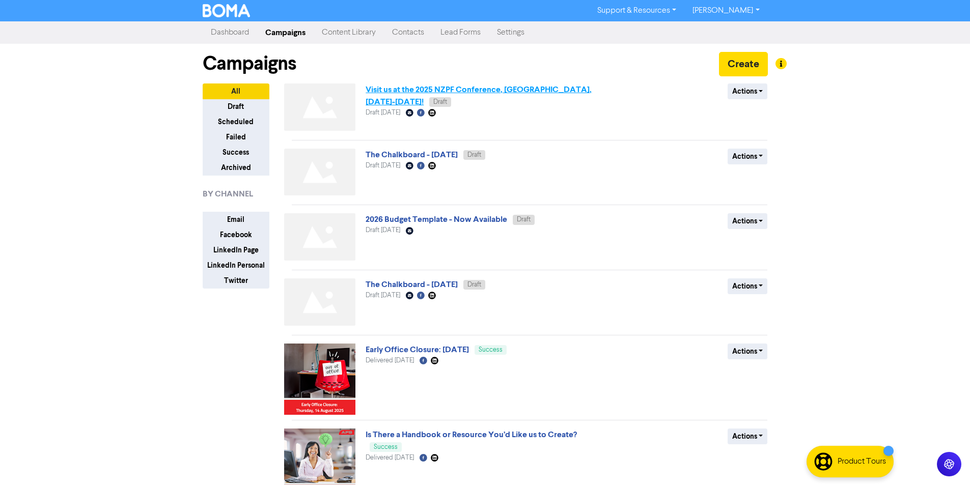
click at [524, 89] on link "Visit us at the 2025 NZPF Conference, Wellington, 8-10 September!" at bounding box center [478, 96] width 226 height 22
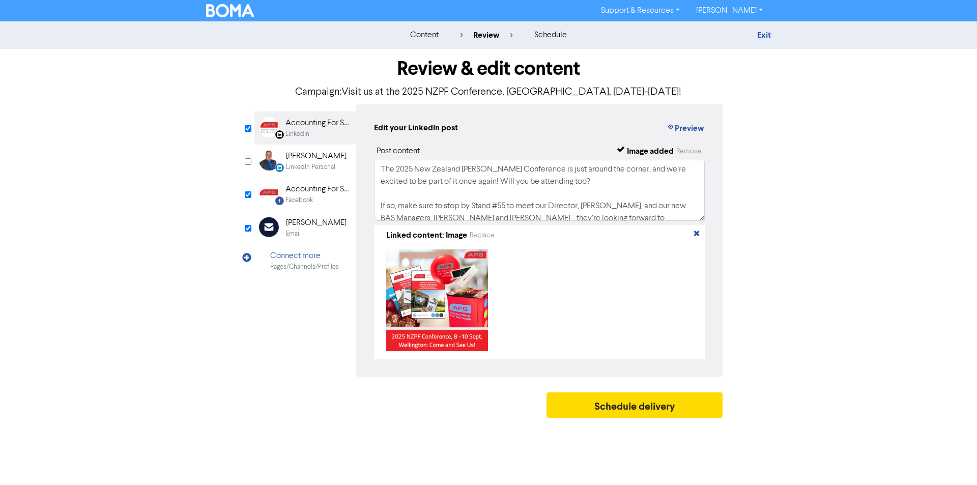
click at [306, 128] on div "Accounting For Schools Limited" at bounding box center [318, 123] width 65 height 12
click at [686, 122] on button "Preview" at bounding box center [685, 128] width 39 height 13
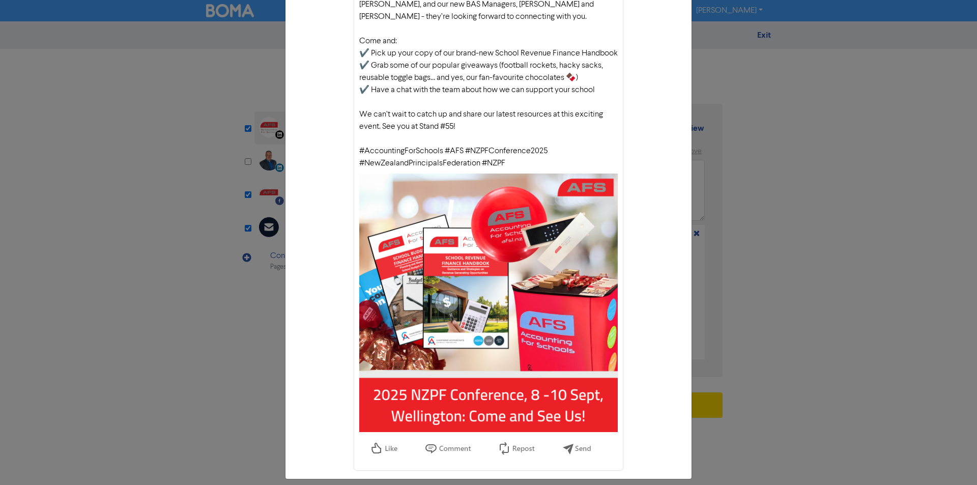
click at [799, 223] on div "LinkedIn preview × Accounting For Schools Limited The 2025 New Zealand Principa…" at bounding box center [488, 242] width 977 height 485
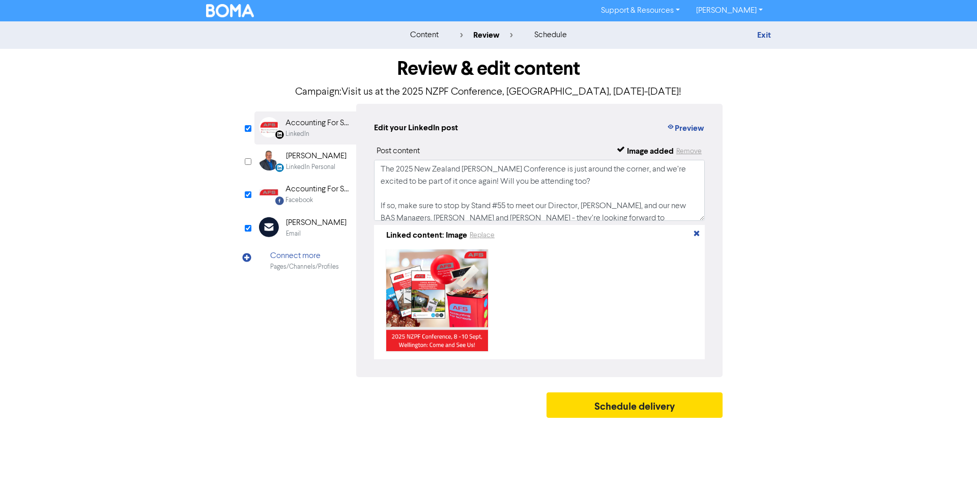
click at [318, 229] on div "Email" at bounding box center [316, 234] width 61 height 10
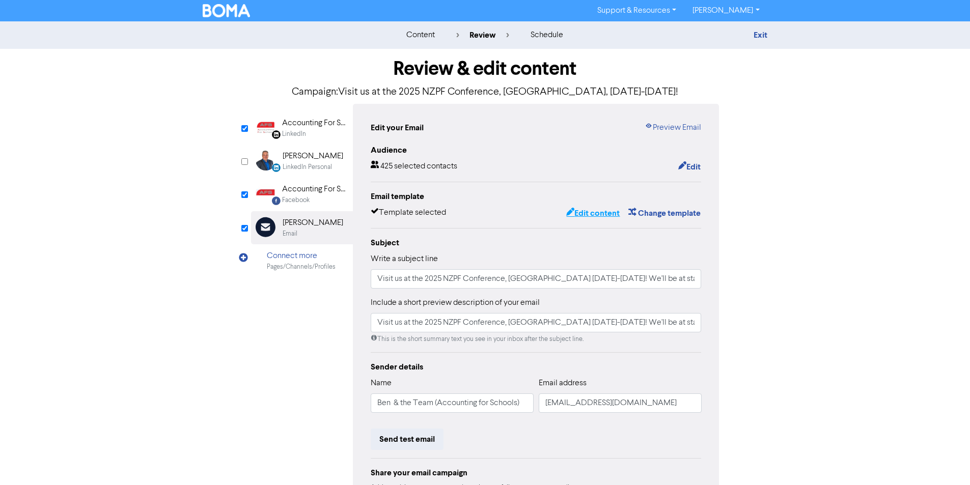
click at [596, 216] on button "Edit content" at bounding box center [593, 213] width 54 height 13
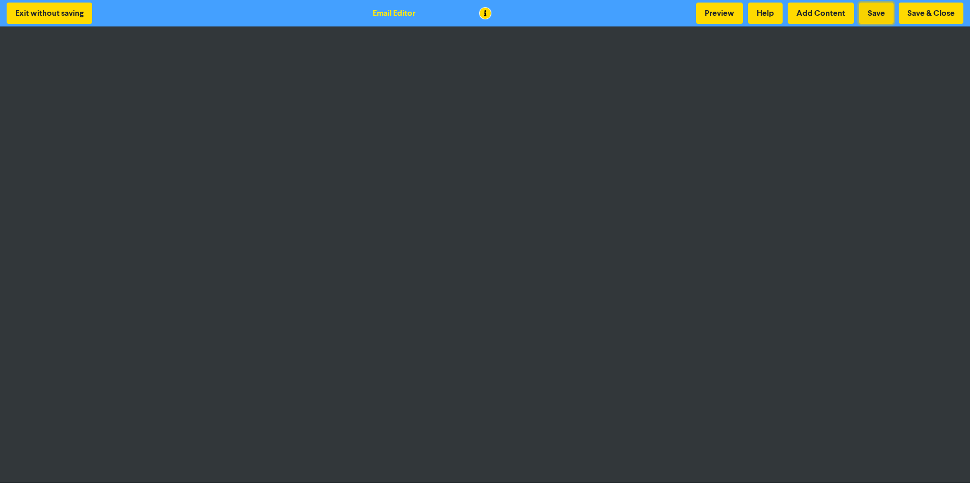
click at [867, 12] on button "Save" at bounding box center [876, 13] width 35 height 21
click at [885, 9] on button "Save" at bounding box center [876, 13] width 35 height 21
click at [923, 17] on button "Save & Close" at bounding box center [930, 13] width 65 height 21
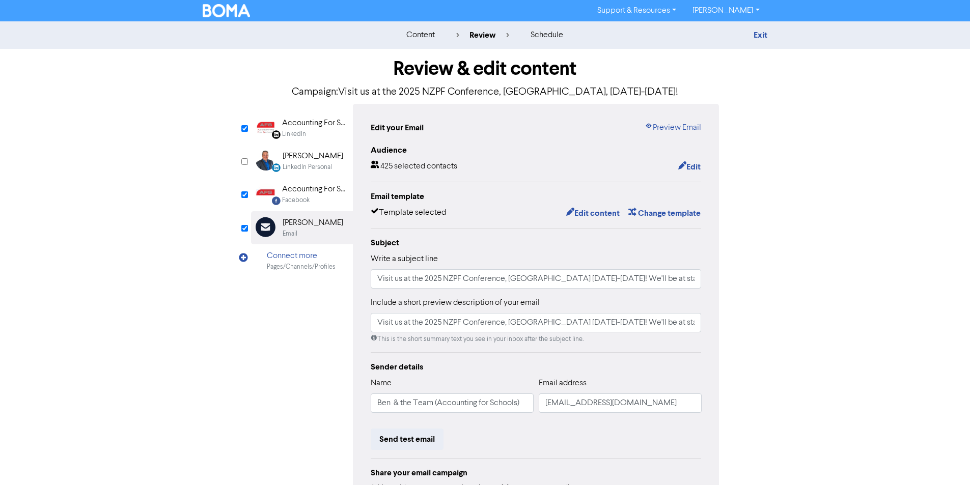
click at [319, 129] on div "LinkedIn" at bounding box center [314, 134] width 65 height 10
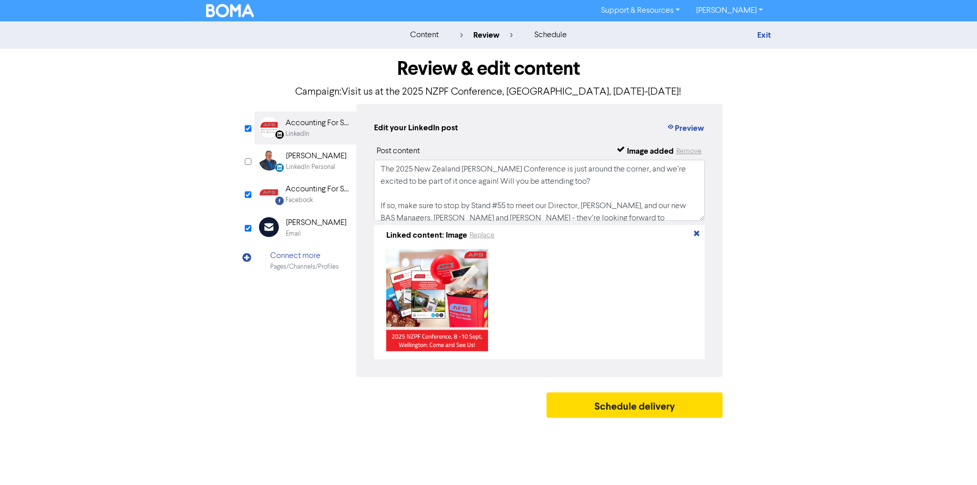
click at [317, 195] on div "Accounting For Schools" at bounding box center [318, 189] width 65 height 12
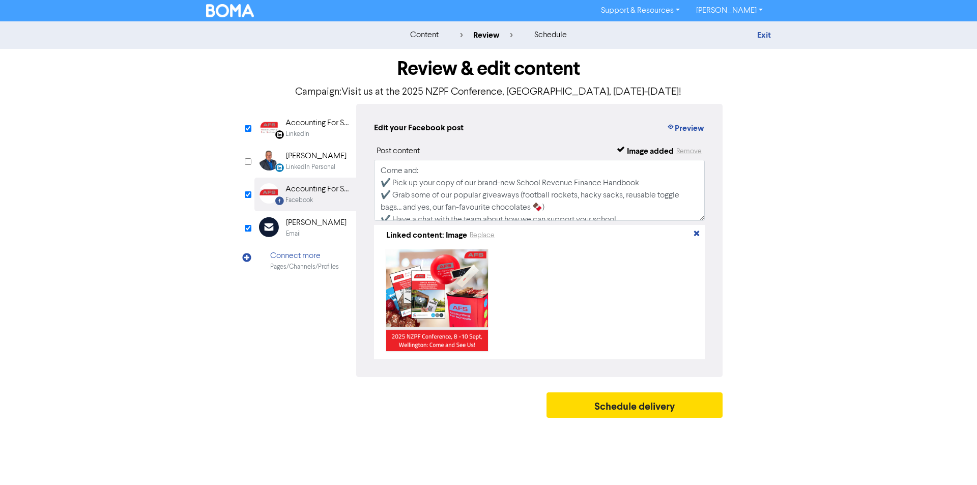
scroll to position [102, 0]
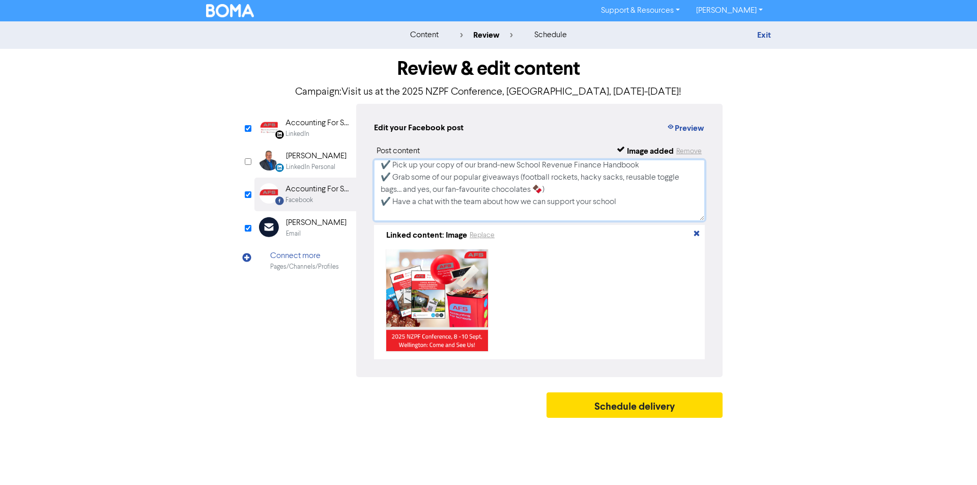
click at [483, 176] on textarea "The 2025 New Zealand Principals Federation Conference is just around the corner…" at bounding box center [539, 190] width 331 height 61
type textarea "The 2025 New Zealand Principals Federation Conference is just around the corner…"
click at [330, 128] on div "Accounting For Schools Limited" at bounding box center [318, 123] width 65 height 12
click at [484, 178] on textarea "The 2025 New Zealand Principals Federation Conference is just around the corner…" at bounding box center [539, 190] width 331 height 61
click at [607, 188] on textarea "The 2025 New Zealand Principals Federation Conference is just around the corner…" at bounding box center [539, 190] width 331 height 61
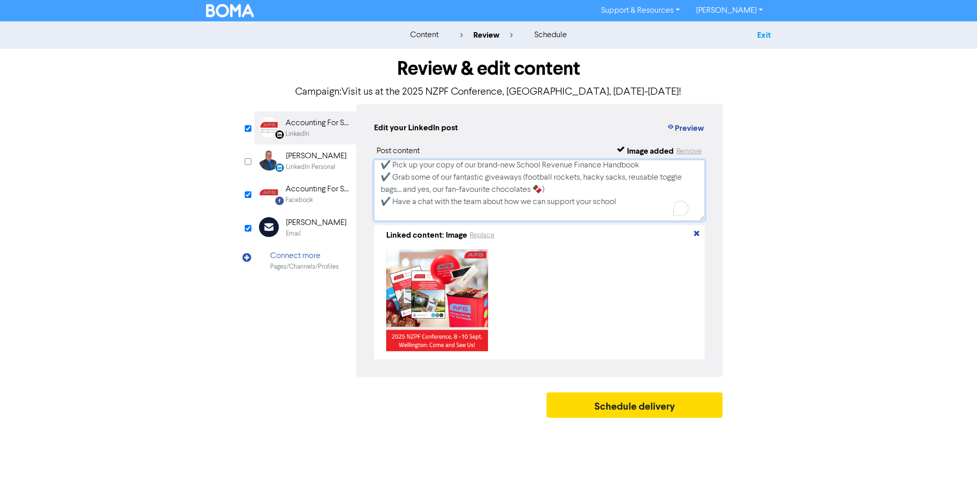
type textarea "The 2025 New Zealand Principals Federation Conference is just around the corner…"
click at [761, 34] on link "Exit" at bounding box center [764, 35] width 14 height 10
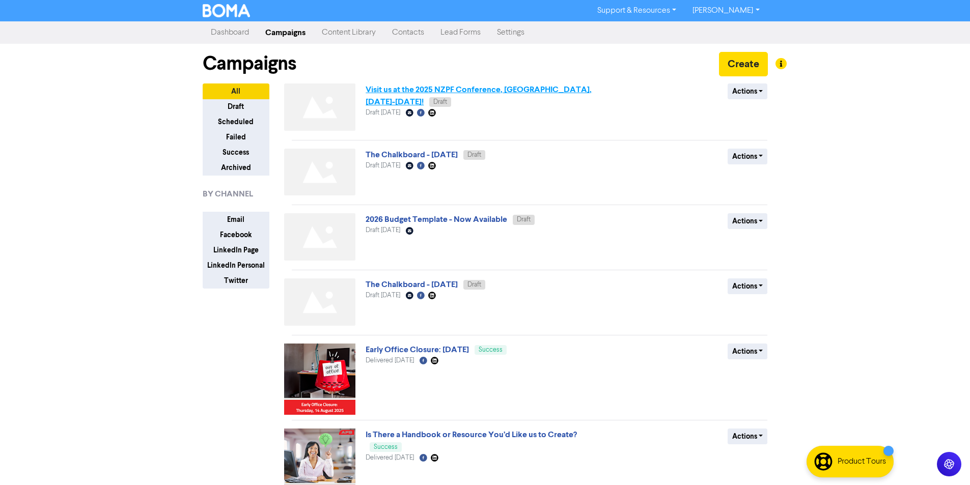
click at [509, 93] on link "Visit us at the 2025 NZPF Conference, Wellington, 8-10 September!" at bounding box center [478, 96] width 226 height 22
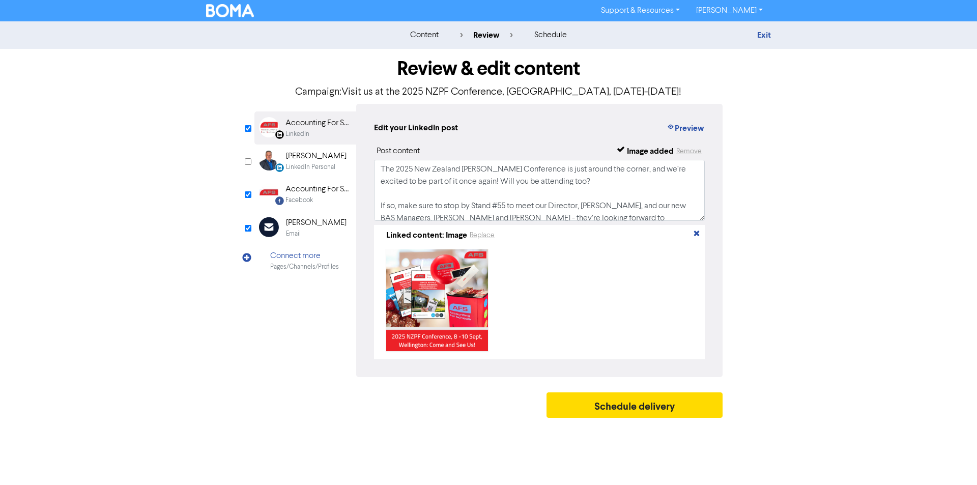
click at [312, 124] on div "Accounting For Schools Limited" at bounding box center [318, 123] width 65 height 12
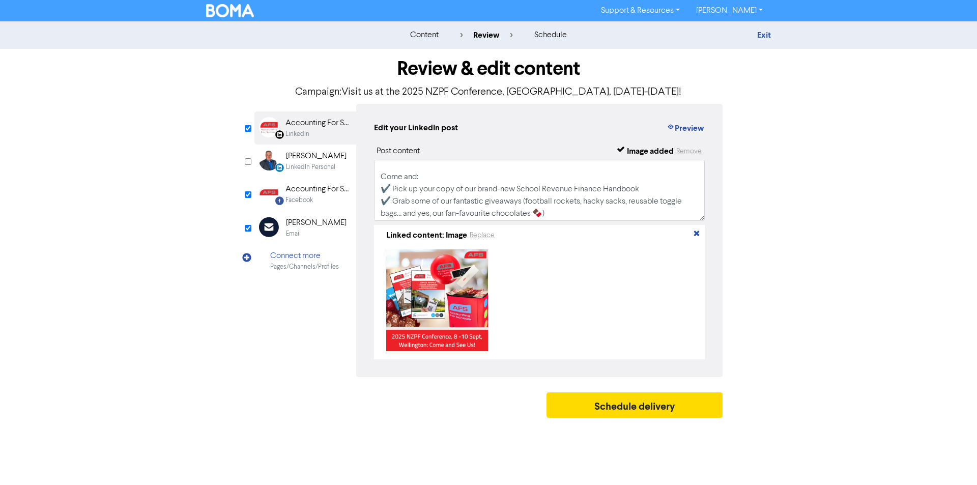
scroll to position [102, 0]
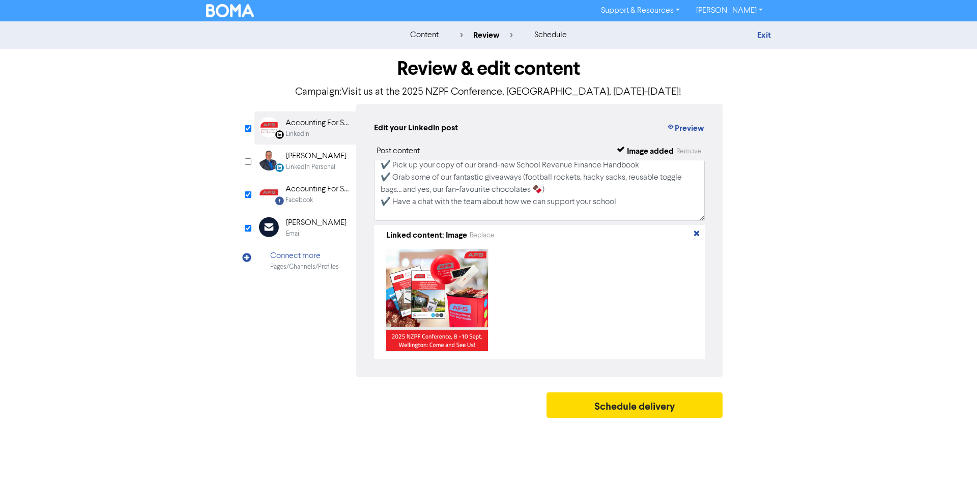
drag, startPoint x: 312, startPoint y: 198, endPoint x: 511, endPoint y: 198, distance: 199.0
click at [313, 198] on div "Facebook" at bounding box center [299, 200] width 27 height 10
click at [769, 32] on link "Exit" at bounding box center [764, 35] width 14 height 10
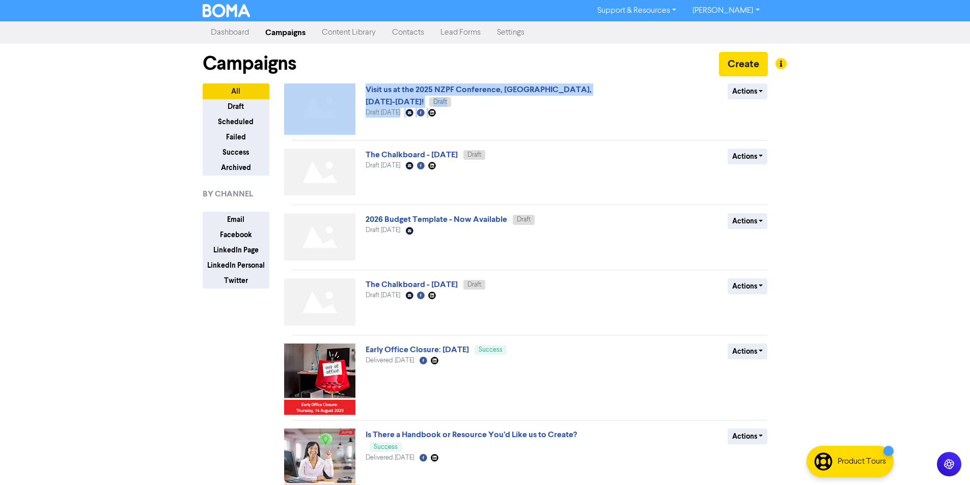
drag, startPoint x: 612, startPoint y: 90, endPoint x: 365, endPoint y: 89, distance: 246.9
click at [365, 89] on div "Visit us at the 2025 NZPF Conference, Wellington, 8-10 September! Draft Draft A…" at bounding box center [529, 108] width 491 height 51
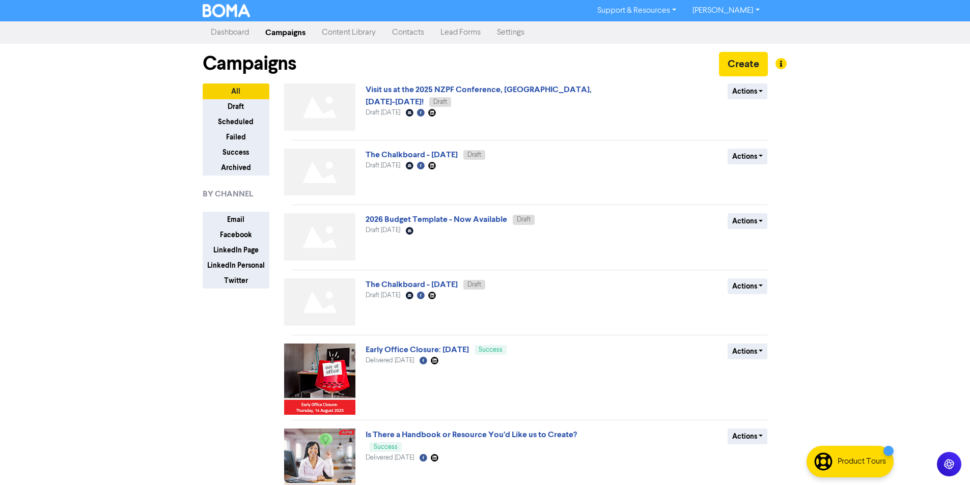
click at [609, 62] on div "Campaigns Create" at bounding box center [485, 64] width 565 height 40
click at [589, 87] on div "Visit us at the 2025 NZPF Conference, Wellington, 8-10 September! Draft Draft A…" at bounding box center [487, 108] width 245 height 51
click at [591, 91] on link "Visit us at the 2025 NZPF Conference, Wellington, 8-10 September!" at bounding box center [478, 96] width 226 height 22
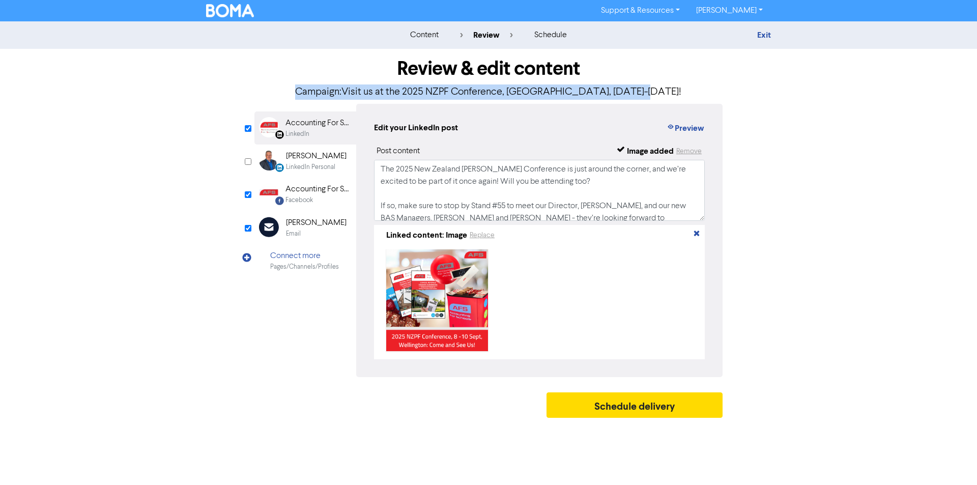
drag, startPoint x: 643, startPoint y: 91, endPoint x: 308, endPoint y: 92, distance: 335.0
click at [308, 92] on p "Campaign: Visit us at the 2025 NZPF Conference, Wellington, 8-10 September!" at bounding box center [489, 92] width 468 height 15
copy p "Campaign: Visit us at the 2025 NZPF Conference, Wellington, 8-10 September!"
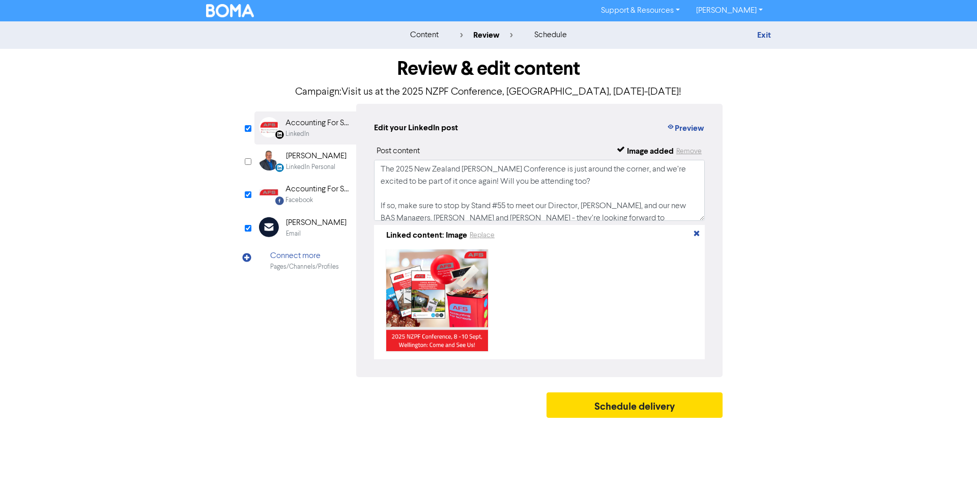
click at [720, 76] on h1 "Review & edit content" at bounding box center [489, 68] width 468 height 23
click at [762, 32] on link "Exit" at bounding box center [764, 35] width 14 height 10
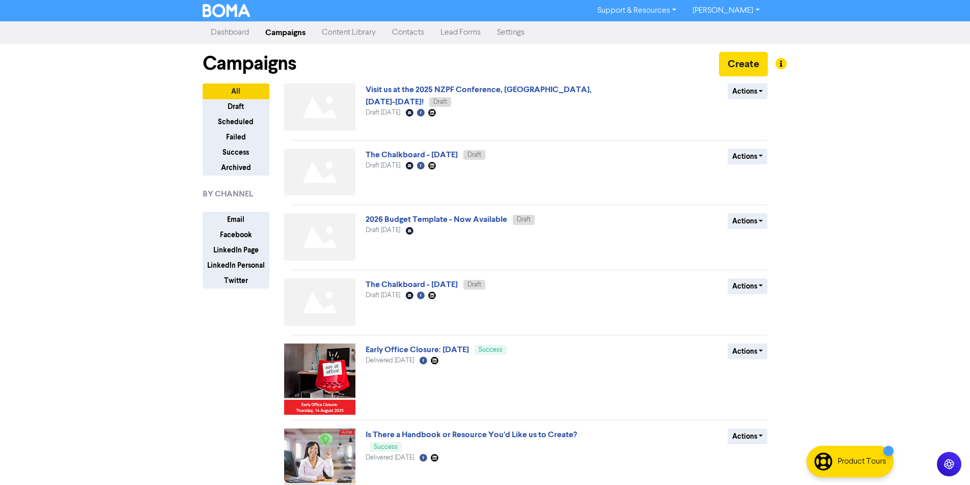
click at [740, 9] on link "Ben Duflou" at bounding box center [725, 11] width 83 height 16
click at [749, 32] on button "Log Out" at bounding box center [725, 30] width 80 height 12
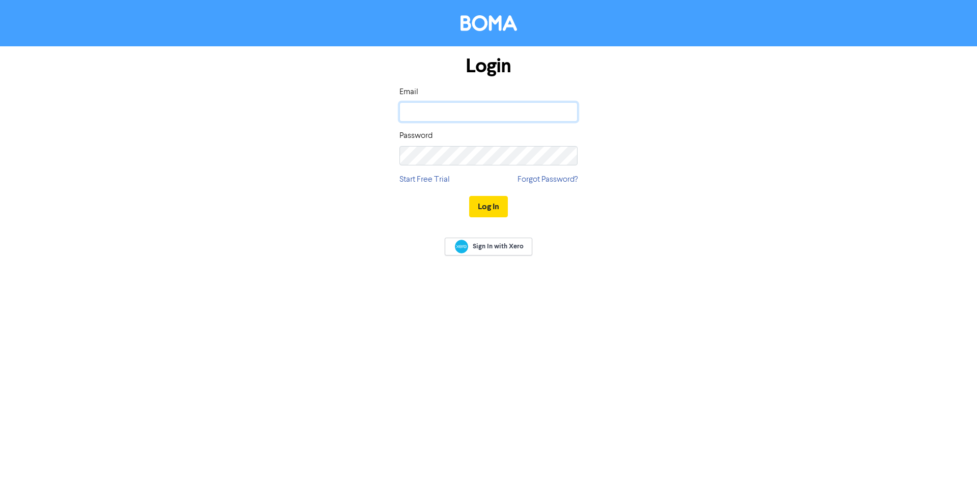
click at [495, 104] on input "email" at bounding box center [489, 111] width 178 height 19
paste input "admin@cbcs.nz"
type input "admin@cbcs.nz"
click at [497, 206] on button "Log In" at bounding box center [488, 206] width 39 height 21
